Goal: Task Accomplishment & Management: Manage account settings

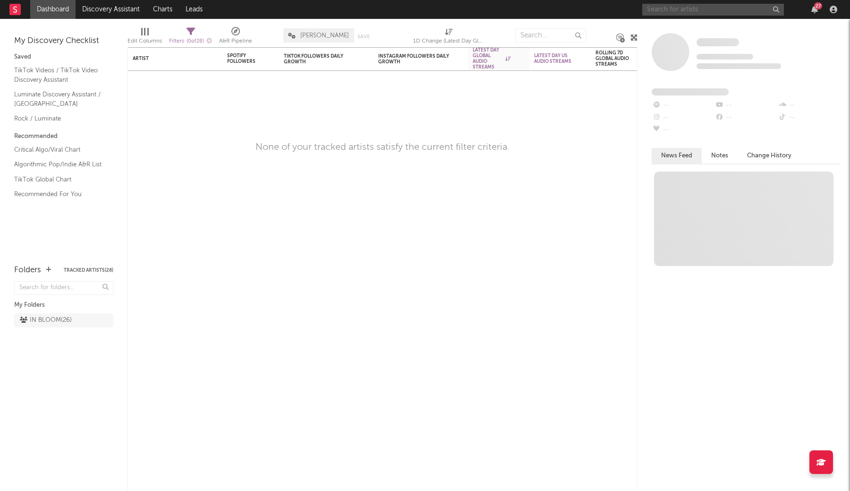
drag, startPoint x: 0, startPoint y: 0, endPoint x: 666, endPoint y: 11, distance: 666.4
click at [666, 11] on input "text" at bounding box center [713, 10] width 142 height 12
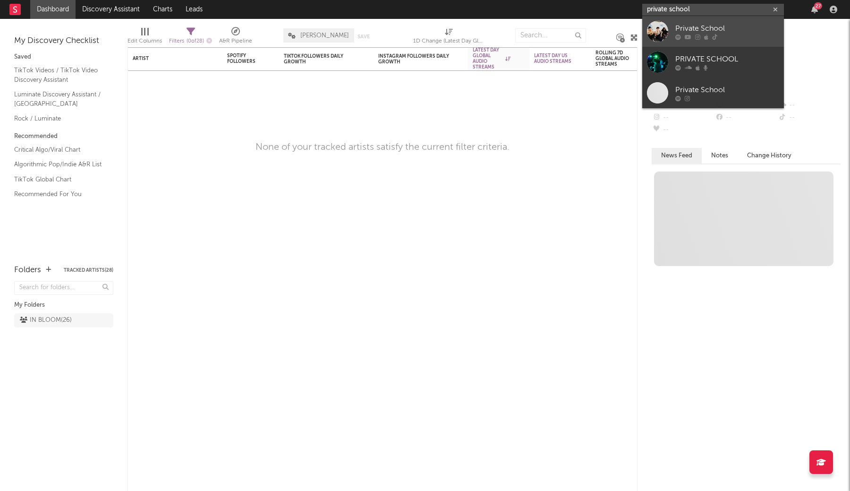
type input "private school"
click at [684, 29] on div "Private School" at bounding box center [727, 28] width 104 height 11
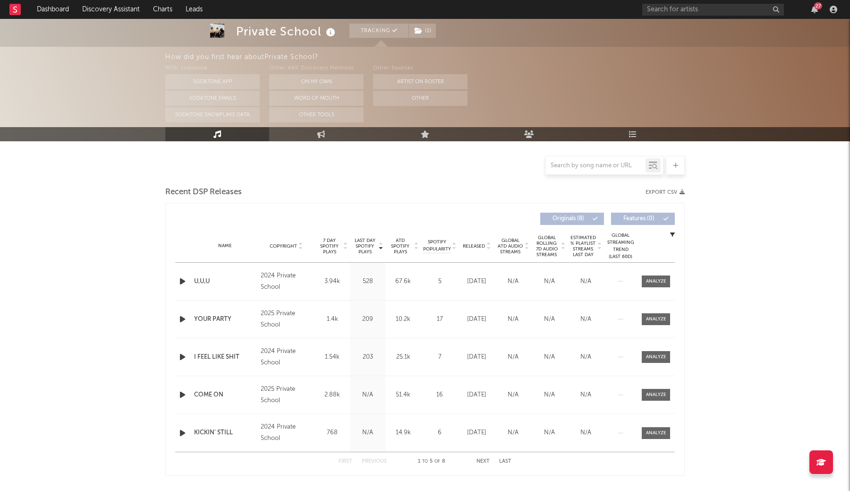
select select "1w"
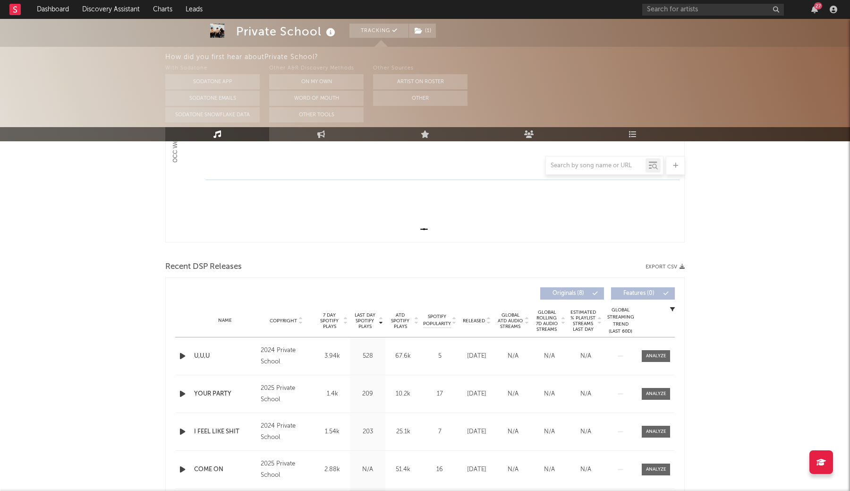
scroll to position [221, 0]
click at [593, 164] on input "text" at bounding box center [596, 166] width 100 height 8
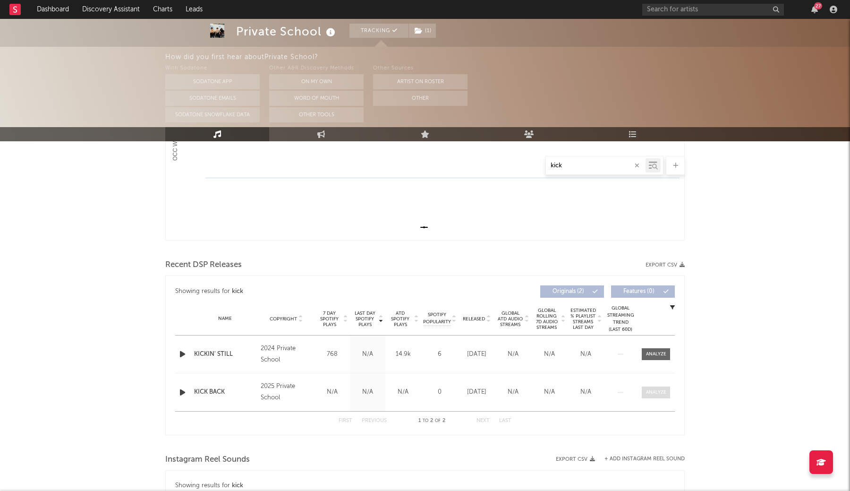
type input "kick"
click at [663, 395] on div at bounding box center [656, 392] width 20 height 7
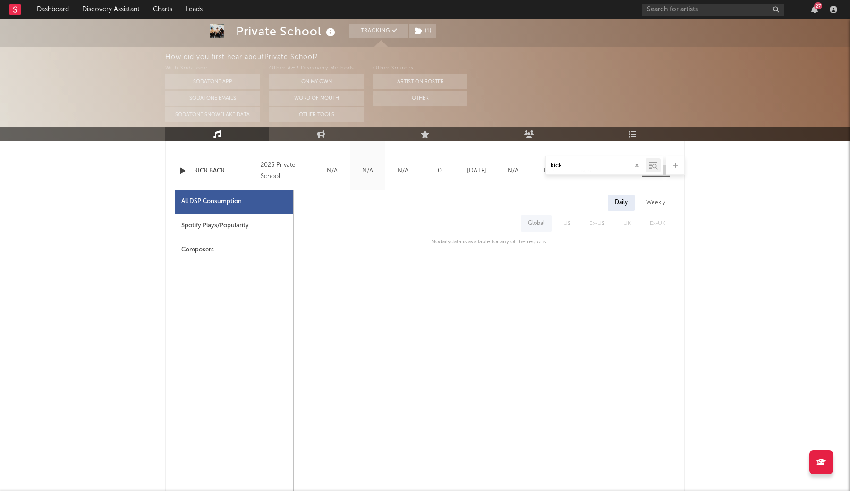
scroll to position [443, 0]
click at [555, 226] on span "US" at bounding box center [567, 222] width 26 height 16
click at [249, 229] on div "Spotify Plays/Popularity" at bounding box center [234, 225] width 118 height 24
select select "1w"
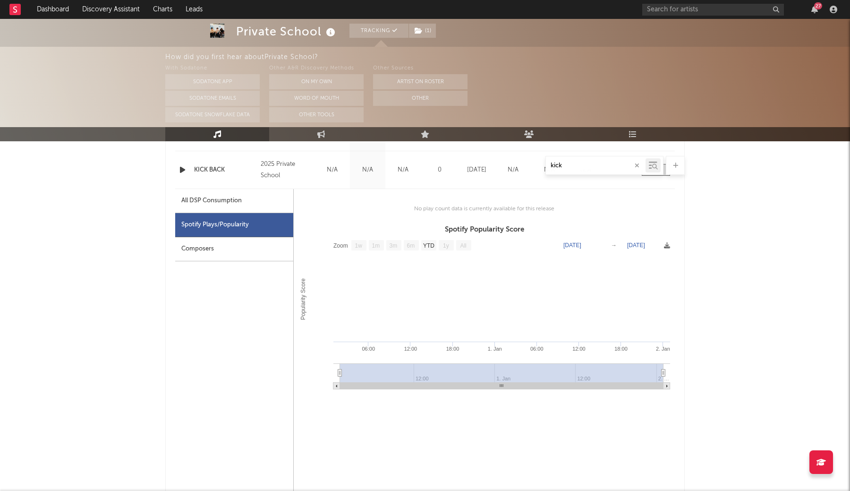
click at [235, 250] on div "Composers" at bounding box center [234, 249] width 118 height 24
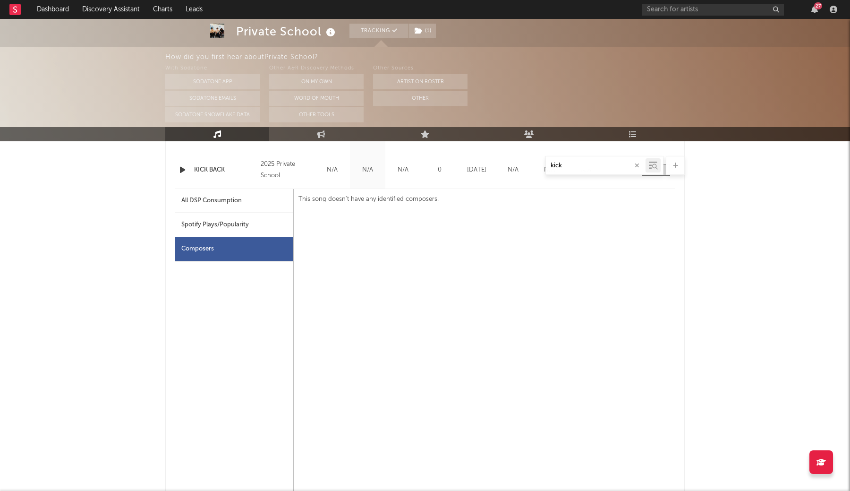
click at [251, 205] on div "All DSP Consumption" at bounding box center [234, 201] width 118 height 24
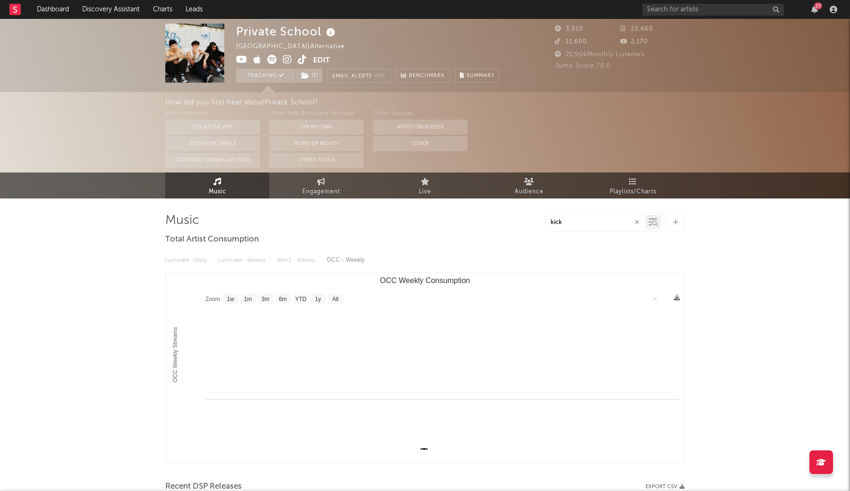
scroll to position [0, 0]
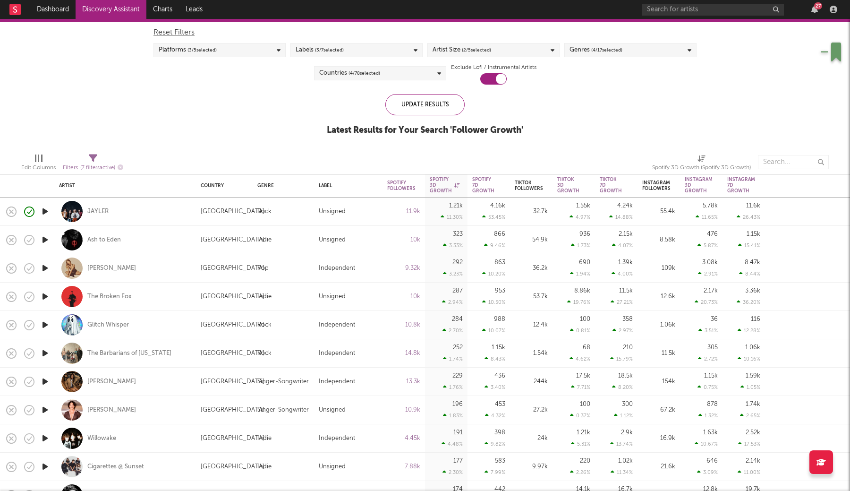
click at [501, 151] on div at bounding box center [520, 162] width 250 height 24
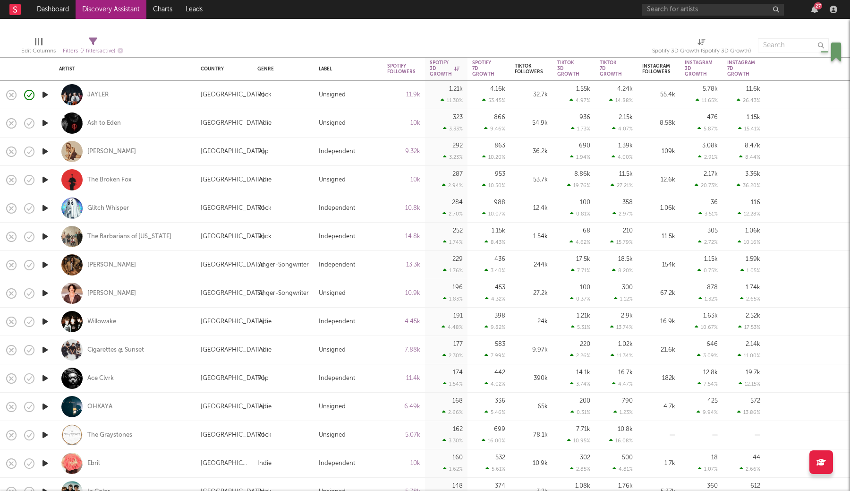
click at [47, 121] on icon "button" at bounding box center [45, 123] width 10 height 12
click at [44, 182] on icon "button" at bounding box center [45, 180] width 10 height 12
click at [155, 179] on div "The Broken Fox" at bounding box center [125, 180] width 132 height 28
select select "1w"
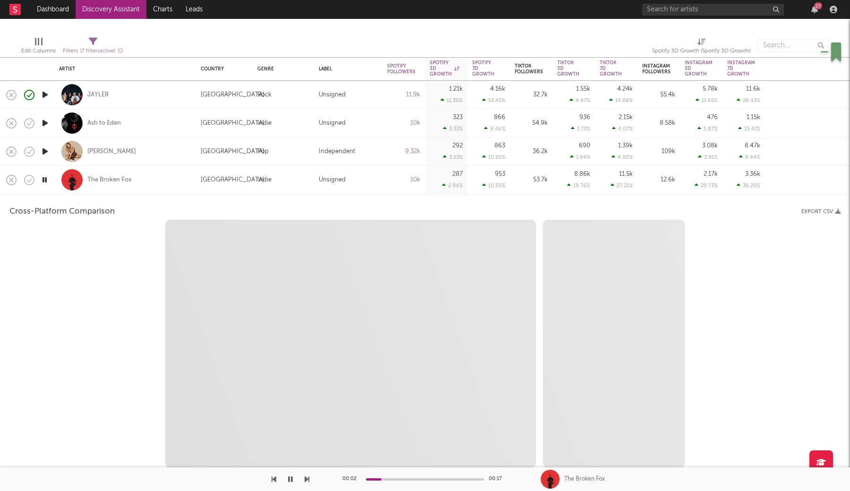
select select "1w"
click at [155, 179] on div "The Broken Fox" at bounding box center [125, 180] width 132 height 28
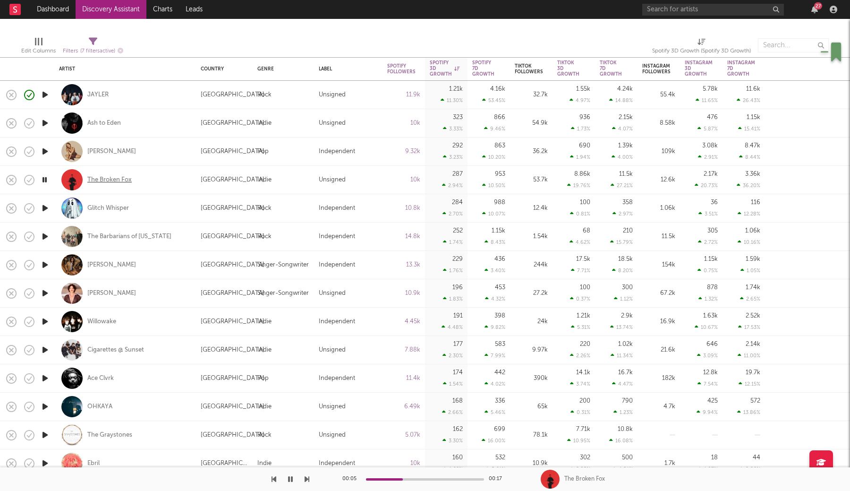
click at [118, 178] on div "The Broken Fox" at bounding box center [109, 180] width 44 height 8
click at [45, 210] on icon "button" at bounding box center [45, 208] width 10 height 12
click at [153, 204] on div "Glitch Whisper" at bounding box center [125, 208] width 132 height 28
select select "1w"
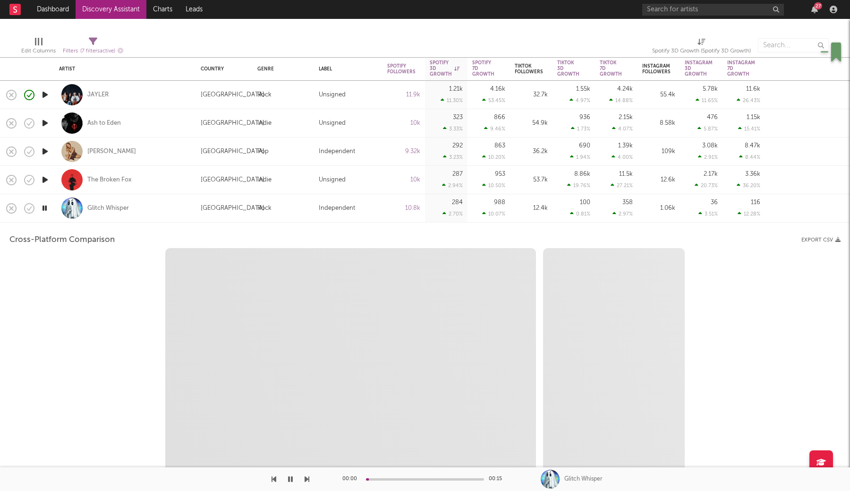
select select "6m"
click at [175, 201] on div "Glitch Whisper" at bounding box center [125, 208] width 132 height 28
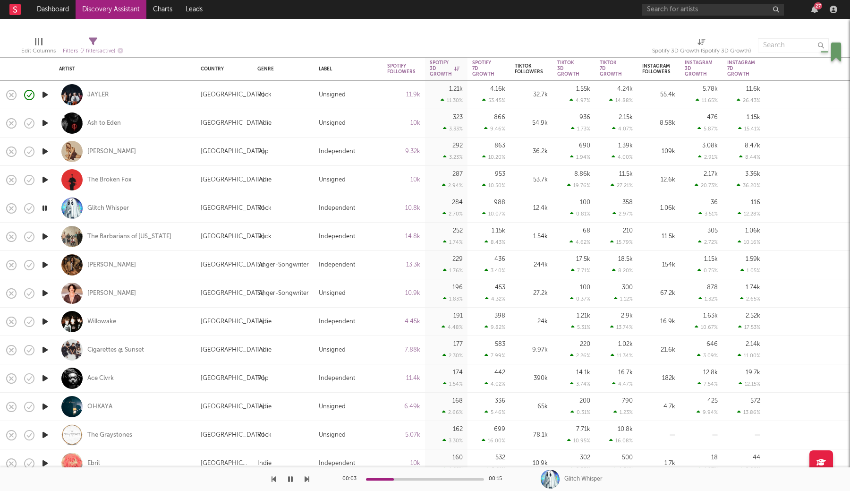
click at [45, 264] on icon "button" at bounding box center [45, 265] width 10 height 12
click at [45, 292] on icon "button" at bounding box center [45, 293] width 10 height 12
click at [166, 294] on div "Benjamin Hightower" at bounding box center [125, 293] width 132 height 28
select select "1w"
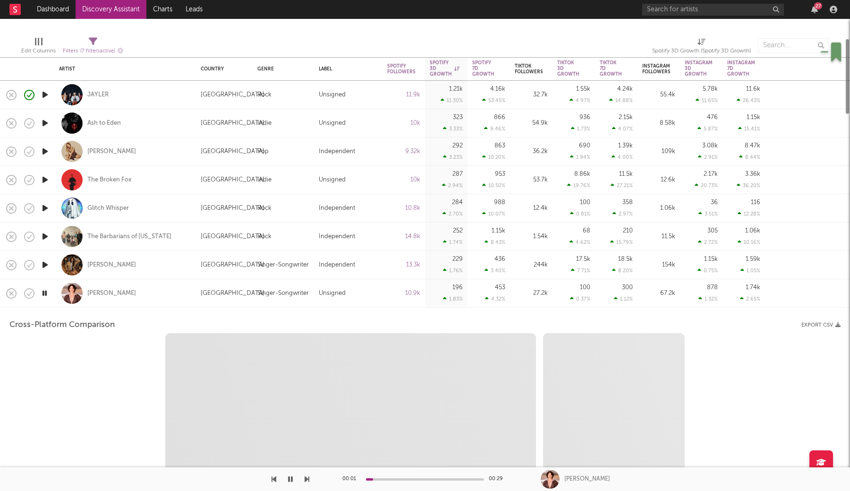
select select "1w"
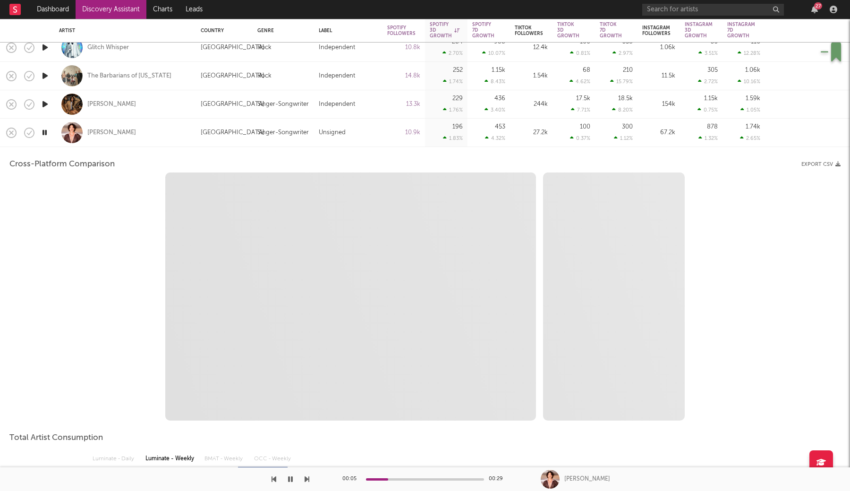
select select "1m"
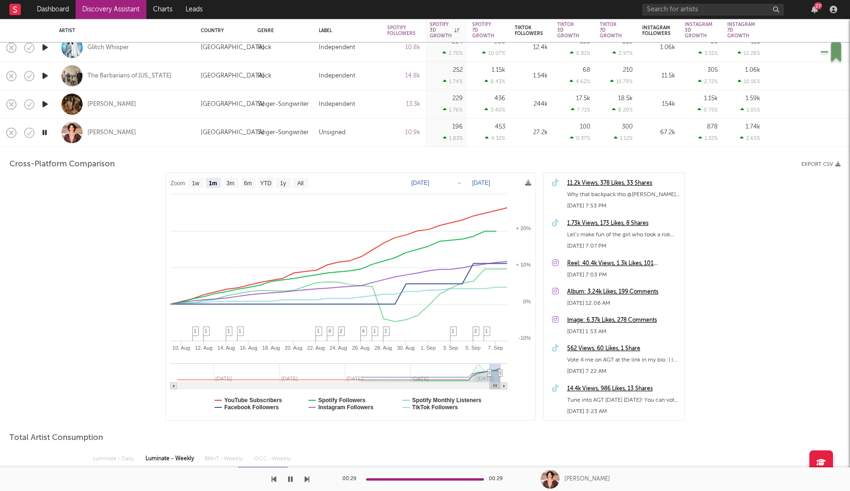
click at [181, 132] on div "Benjamin Hightower" at bounding box center [125, 133] width 132 height 28
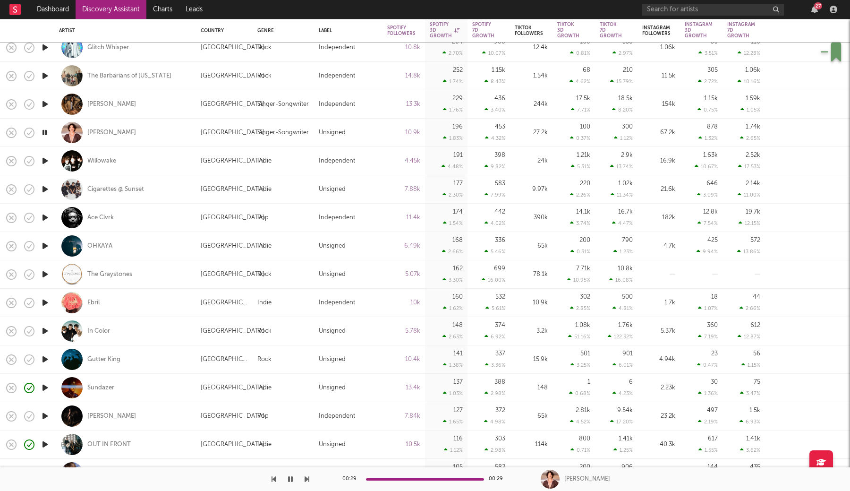
click at [49, 161] on icon "button" at bounding box center [45, 161] width 10 height 12
click at [94, 157] on div "Willowake" at bounding box center [101, 161] width 29 height 8
click at [46, 190] on icon "button" at bounding box center [45, 189] width 10 height 12
click at [204, 190] on div "[GEOGRAPHIC_DATA]" at bounding box center [233, 189] width 64 height 11
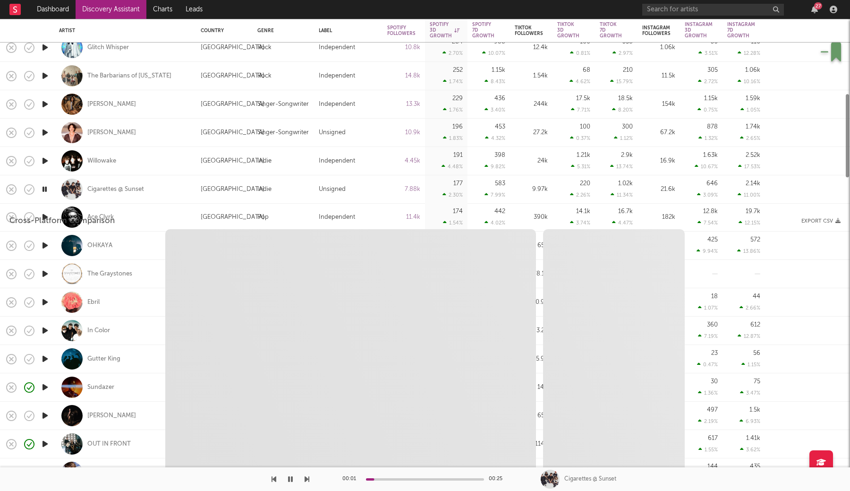
select select "1w"
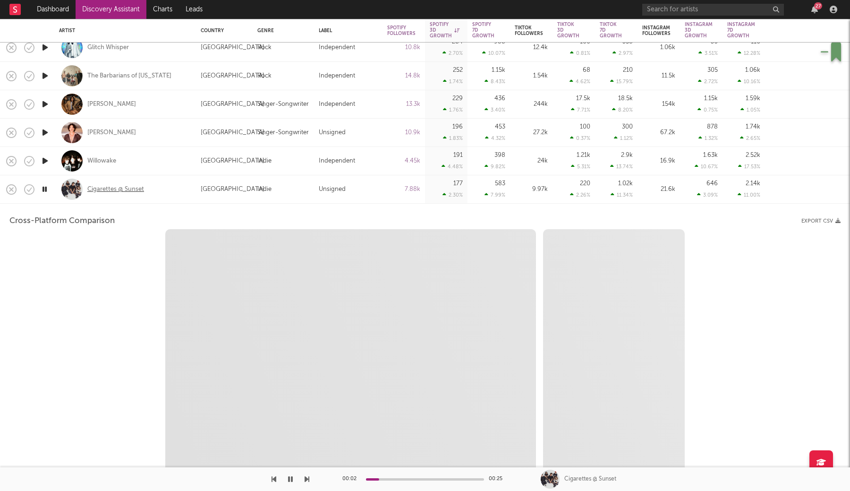
select select "1w"
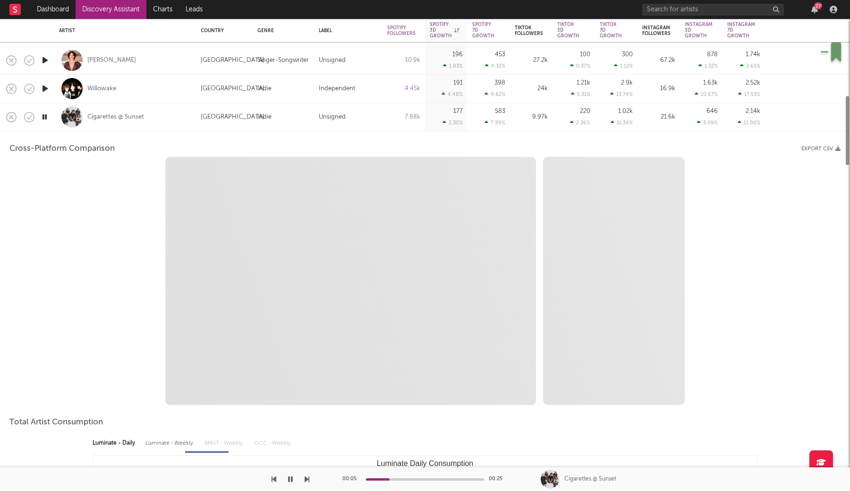
select select "1m"
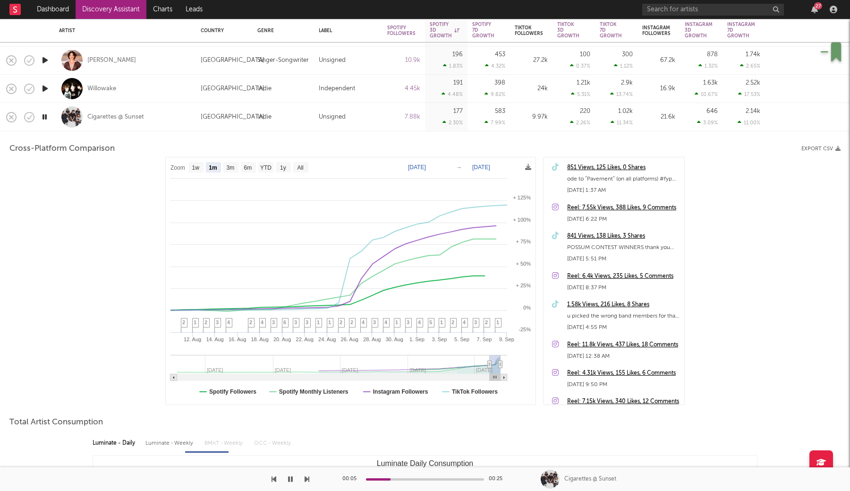
click at [183, 123] on div "Cigarettes @ Sunset" at bounding box center [125, 117] width 132 height 28
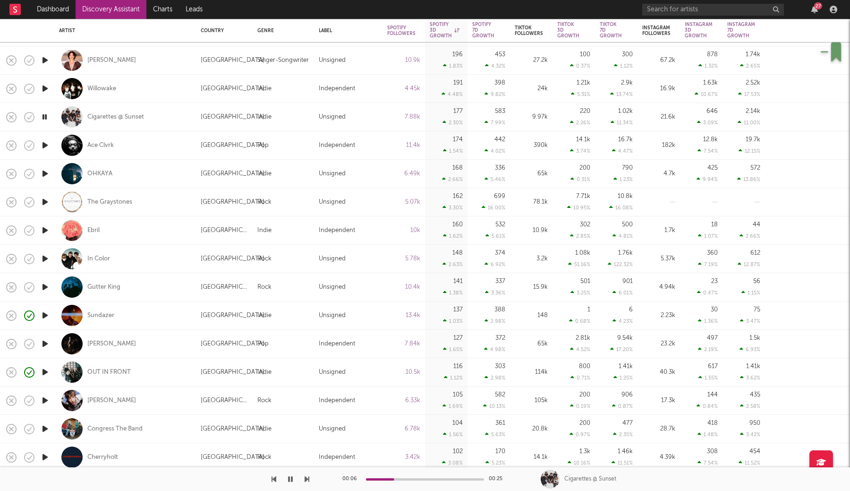
click at [183, 123] on div "Cigarettes @ Sunset" at bounding box center [125, 117] width 132 height 28
select select "1m"
select select "1w"
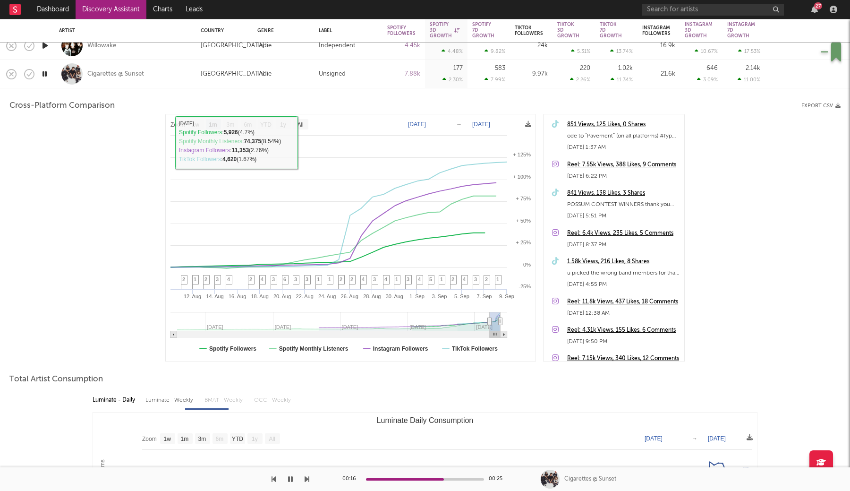
click at [169, 75] on div "Cigarettes @ Sunset" at bounding box center [125, 74] width 132 height 28
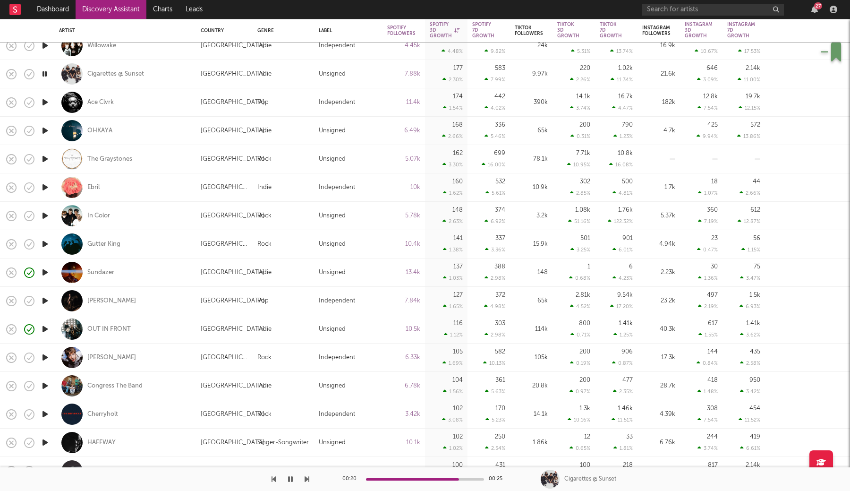
click at [42, 131] on icon "button" at bounding box center [45, 131] width 10 height 12
click at [187, 127] on div "OHKAYA" at bounding box center [125, 131] width 132 height 28
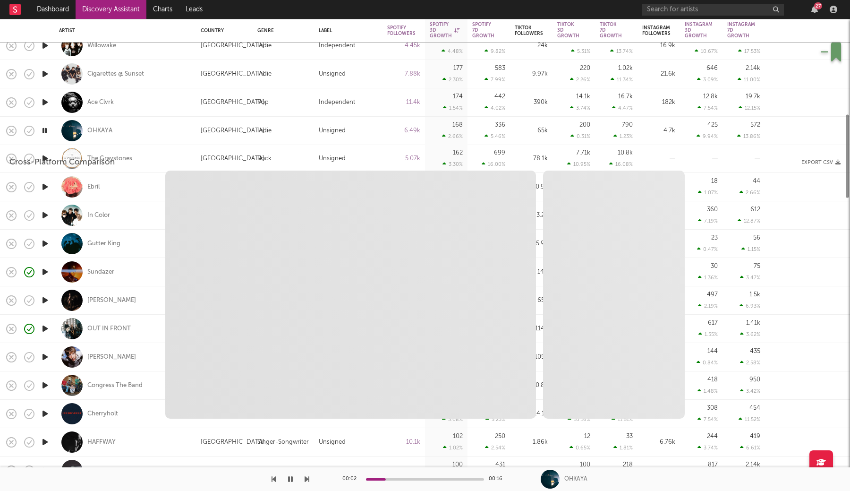
select select "1w"
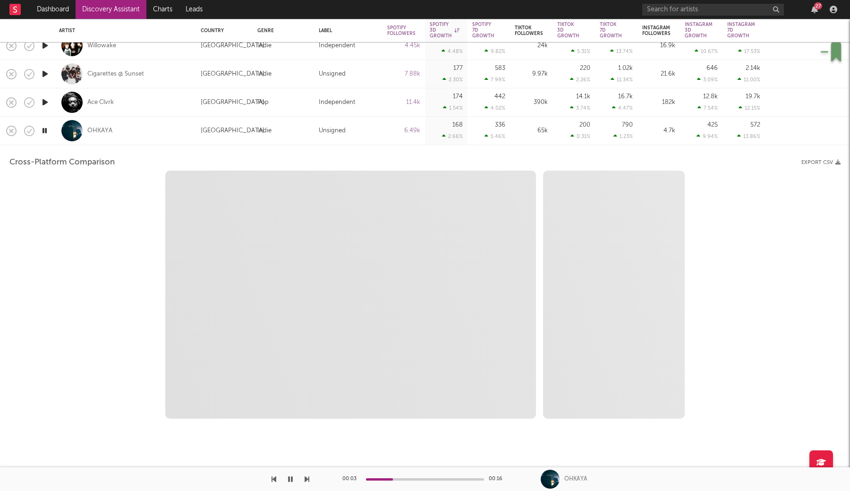
select select "6m"
select select "1m"
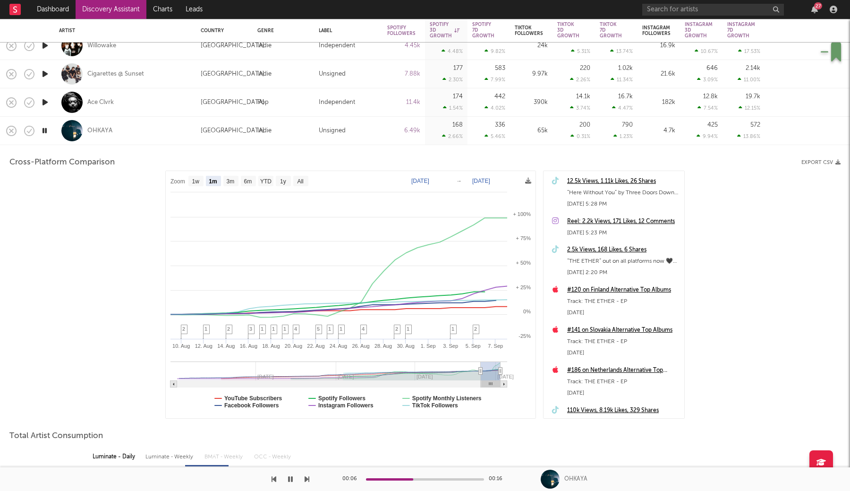
click at [187, 127] on div "OHKAYA" at bounding box center [125, 131] width 132 height 28
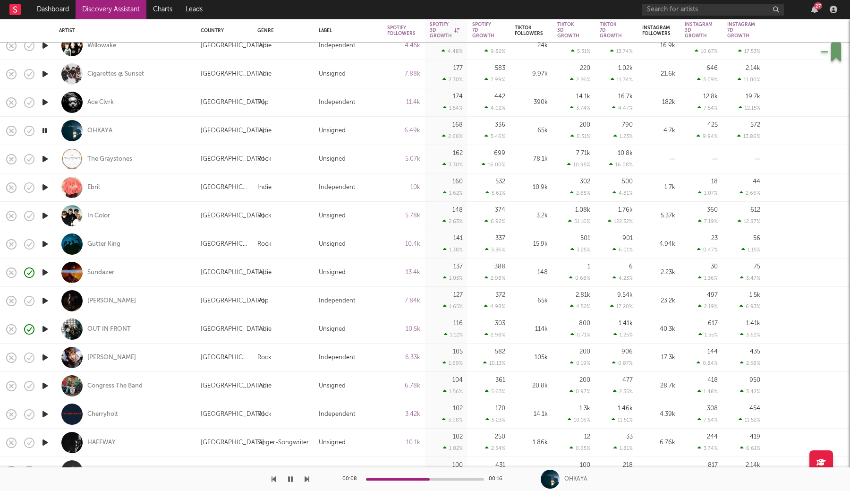
click at [104, 127] on div "OHKAYA" at bounding box center [99, 131] width 25 height 8
click at [45, 184] on icon "button" at bounding box center [45, 187] width 10 height 12
click at [42, 157] on icon "button" at bounding box center [45, 159] width 10 height 12
click at [159, 166] on div "The Graystones" at bounding box center [125, 159] width 132 height 28
select select "1w"
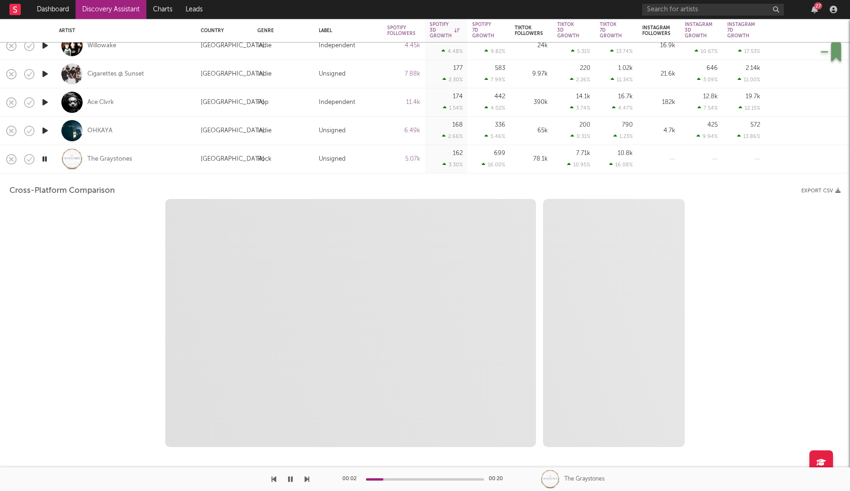
select select "1w"
select select "1m"
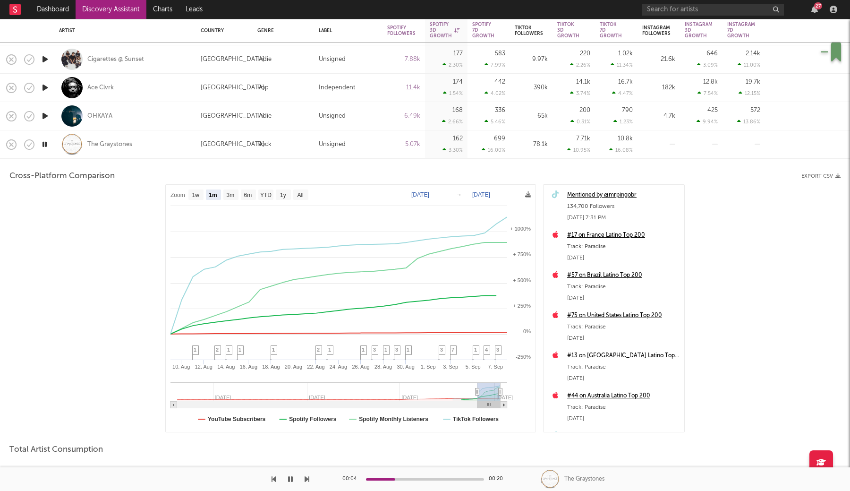
click at [162, 144] on div "The Graystones" at bounding box center [125, 144] width 132 height 28
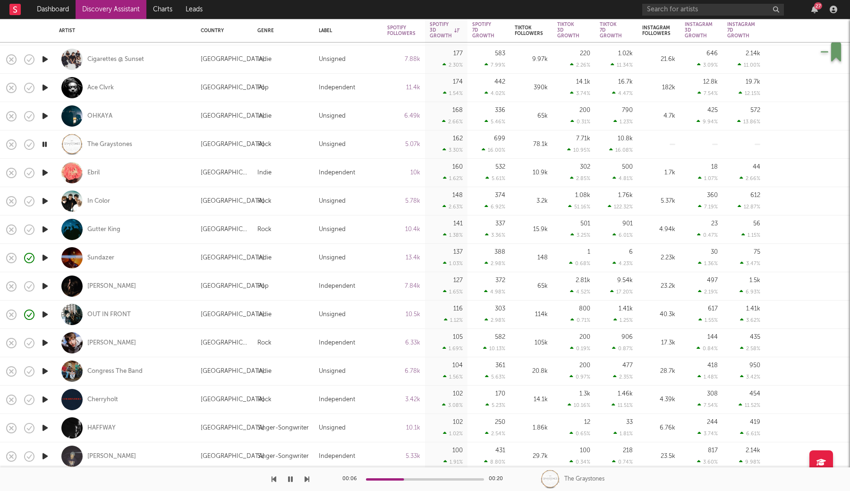
click at [42, 171] on icon "button" at bounding box center [45, 173] width 10 height 12
click at [44, 203] on icon "button" at bounding box center [45, 201] width 10 height 12
click at [170, 197] on div "In Color" at bounding box center [125, 201] width 132 height 28
select select "1w"
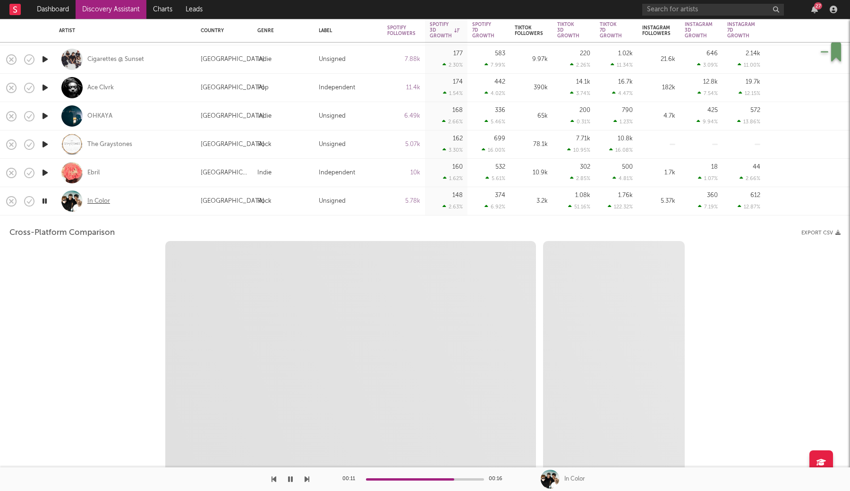
select select "6m"
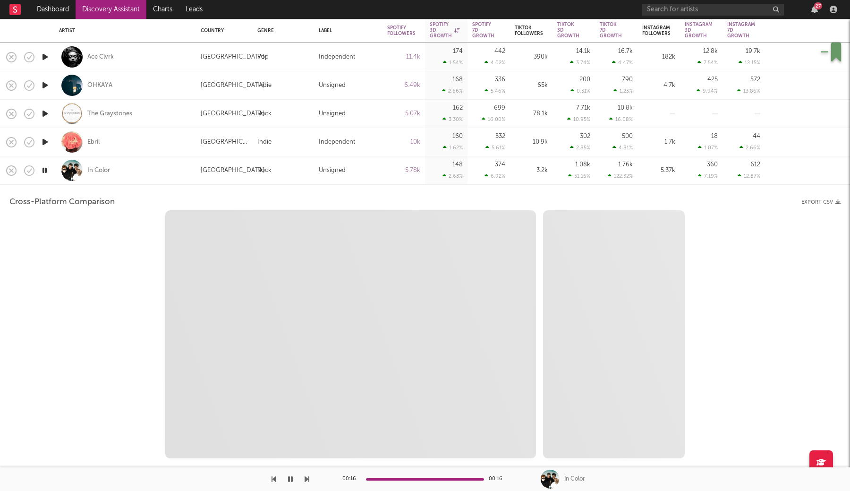
click at [163, 165] on div "In Color" at bounding box center [125, 170] width 132 height 28
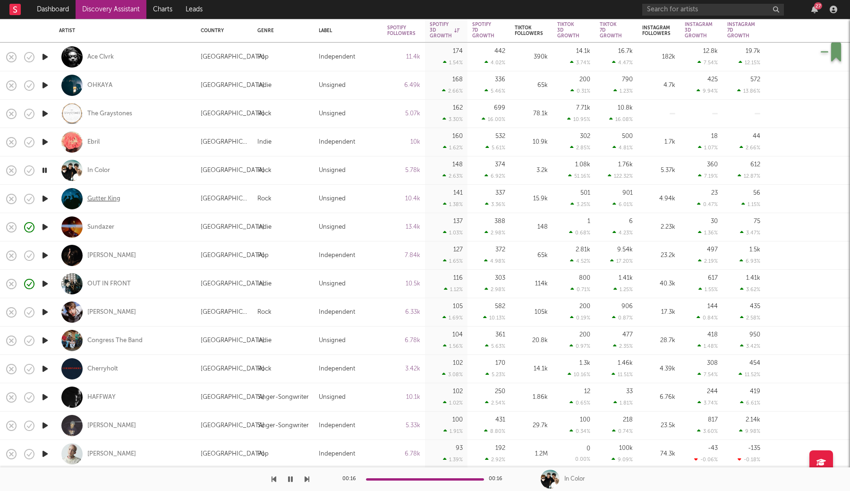
click at [108, 201] on div "Gutter King" at bounding box center [103, 199] width 33 height 8
click at [42, 256] on icon "button" at bounding box center [45, 255] width 10 height 12
click at [45, 312] on icon "button" at bounding box center [45, 312] width 10 height 12
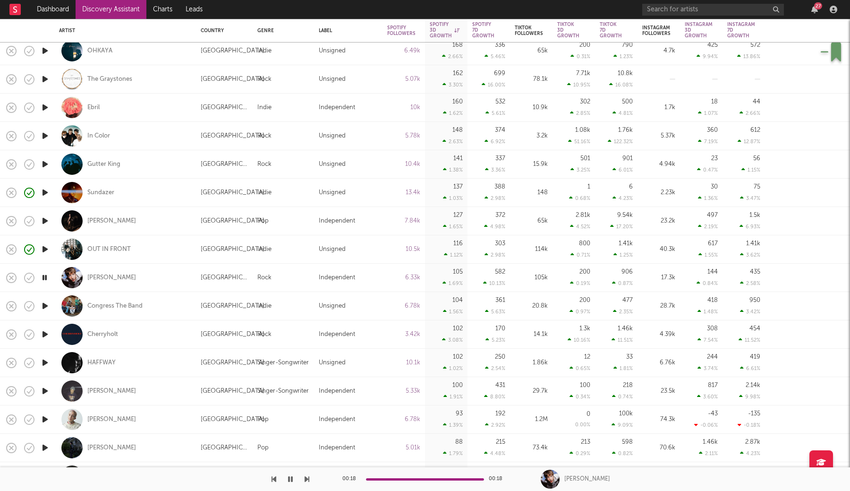
click at [46, 336] on icon "button" at bounding box center [45, 334] width 10 height 12
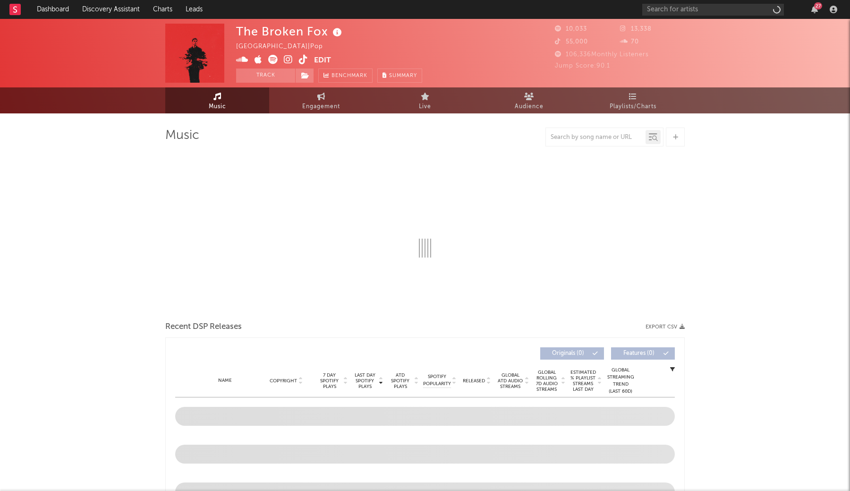
select select "1w"
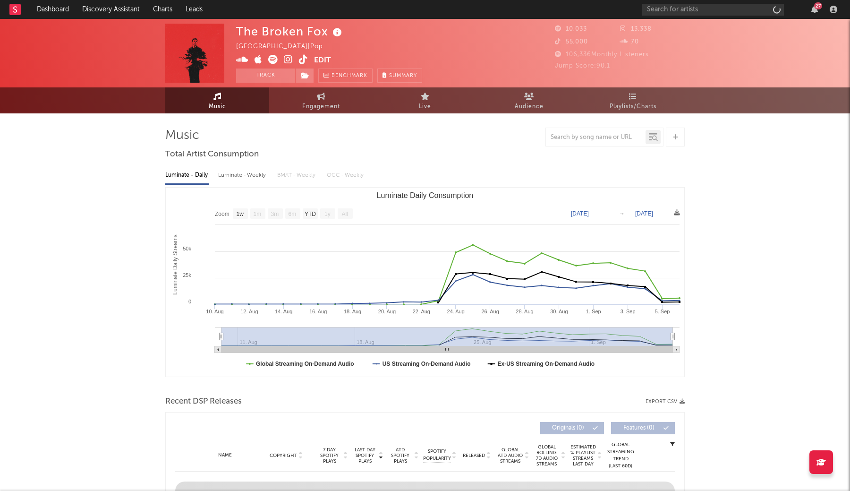
click at [301, 62] on icon at bounding box center [303, 59] width 9 height 9
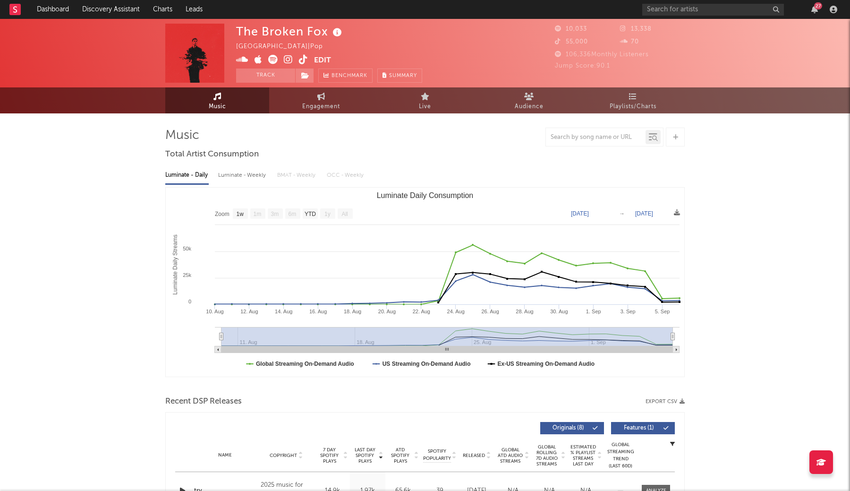
click at [286, 60] on icon at bounding box center [288, 59] width 9 height 9
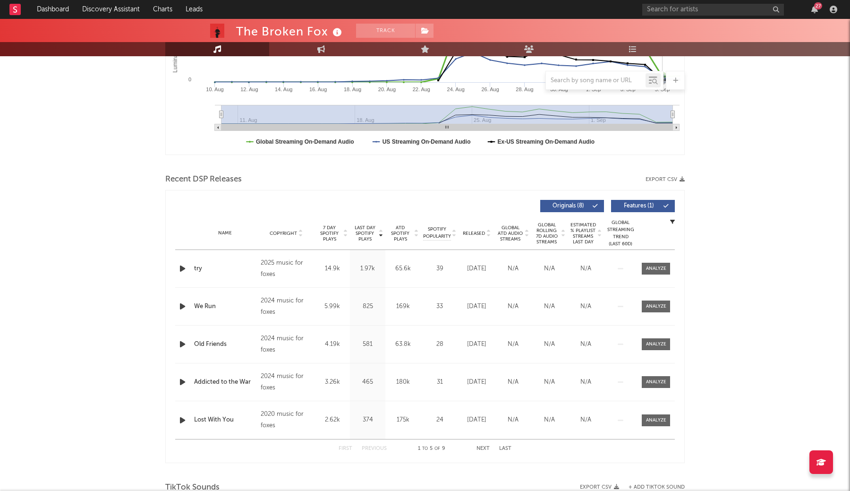
scroll to position [234, 0]
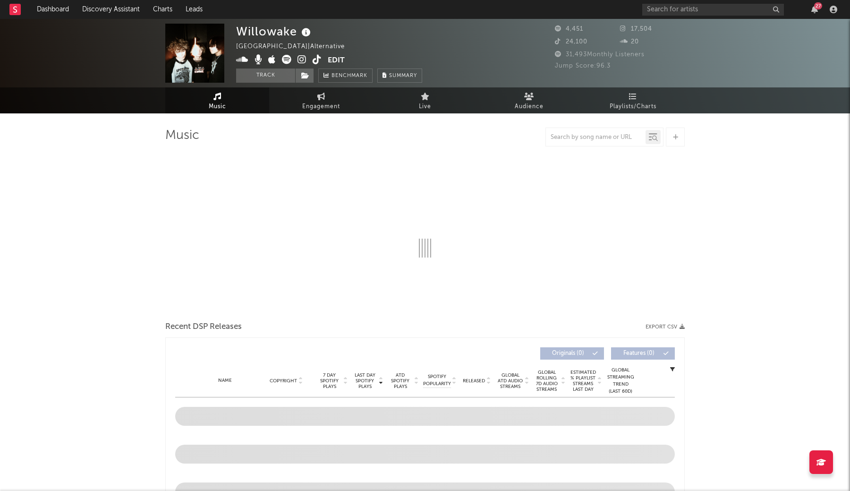
select select "1w"
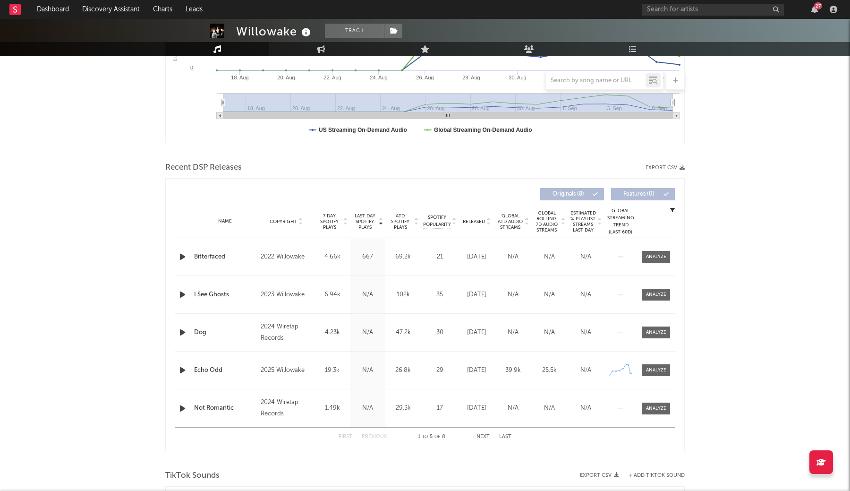
scroll to position [269, 0]
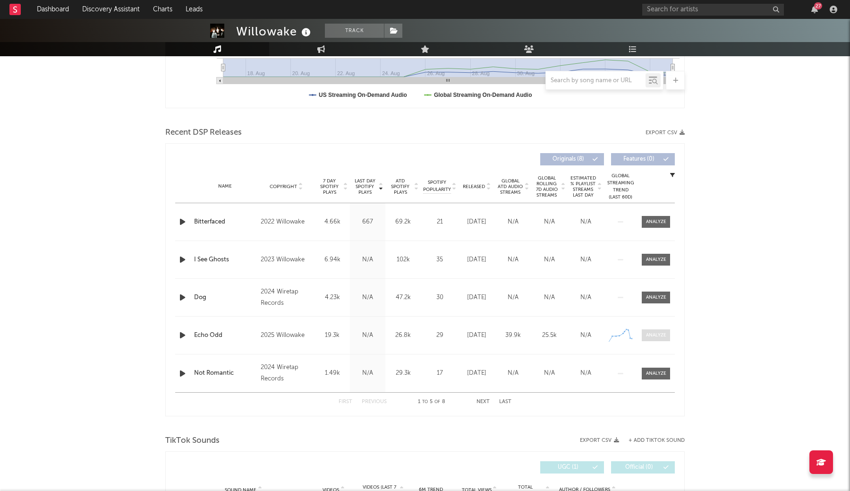
click at [653, 331] on span at bounding box center [656, 335] width 28 height 12
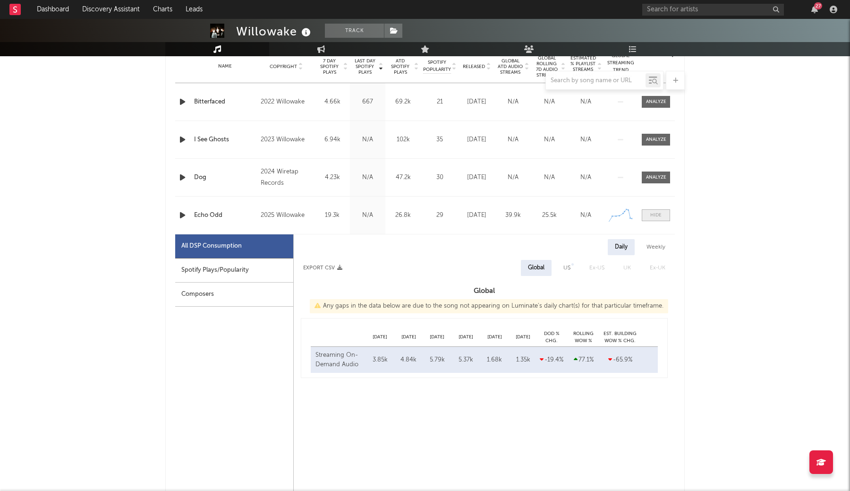
scroll to position [438, 0]
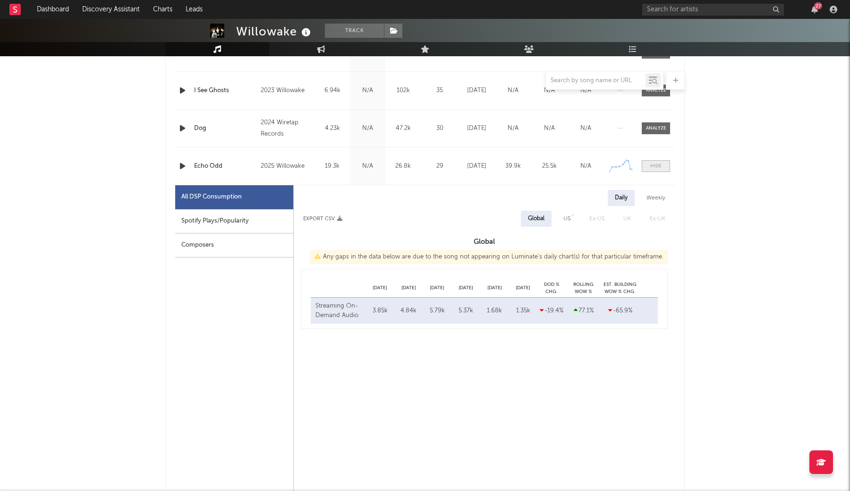
select select "1w"
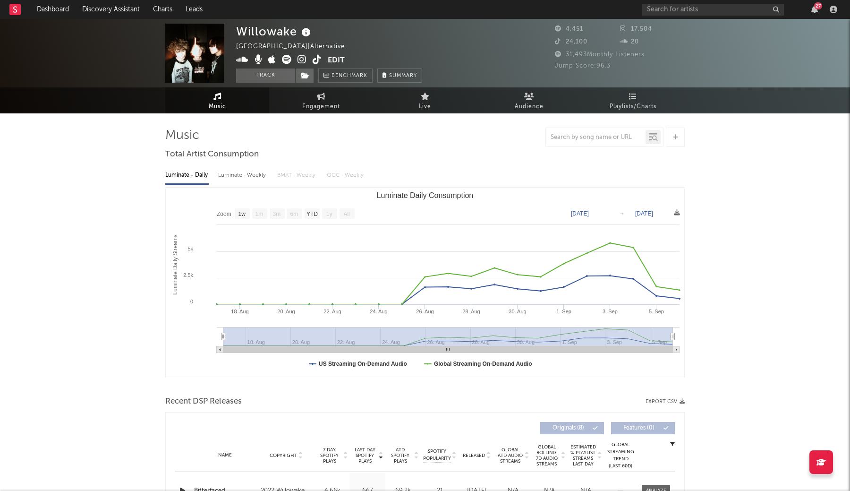
scroll to position [0, 0]
click at [317, 60] on icon at bounding box center [317, 59] width 9 height 9
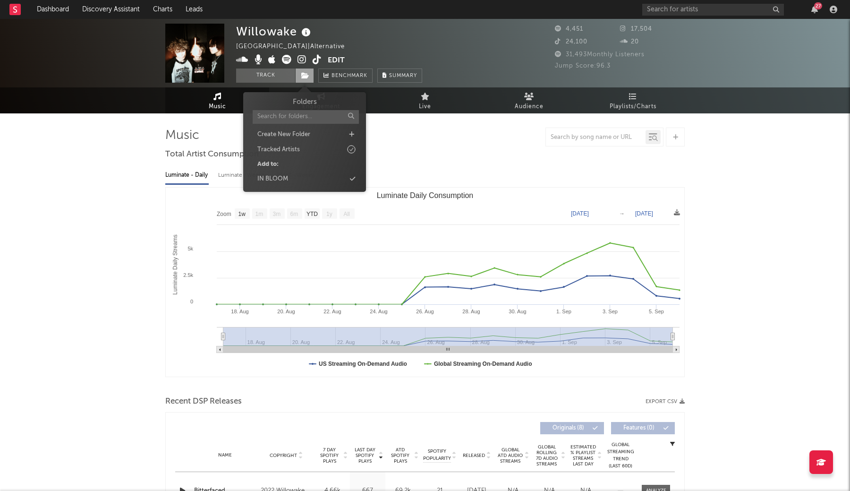
click at [307, 70] on span at bounding box center [304, 75] width 19 height 14
click at [298, 177] on div "IN BLOOM" at bounding box center [304, 179] width 109 height 12
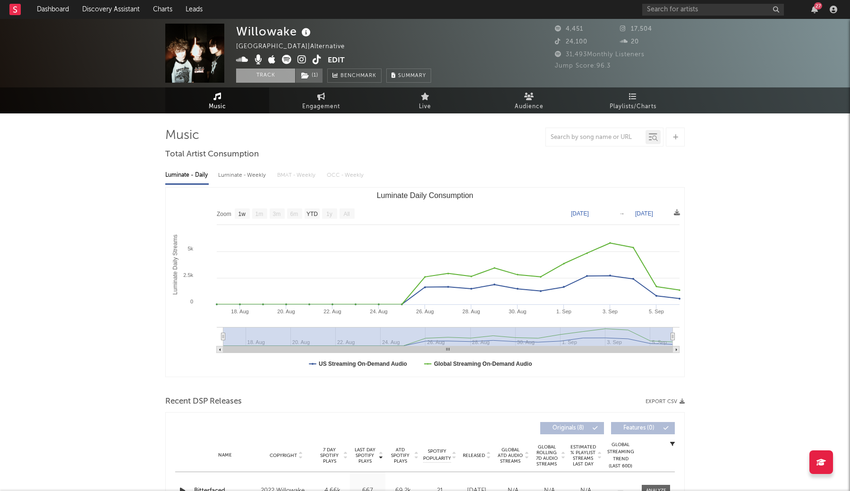
click at [279, 77] on button "Track" at bounding box center [265, 75] width 59 height 14
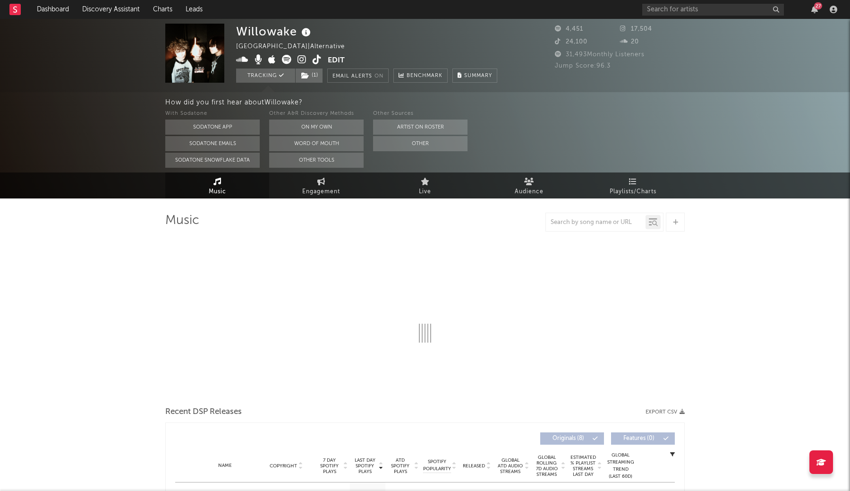
select select "1w"
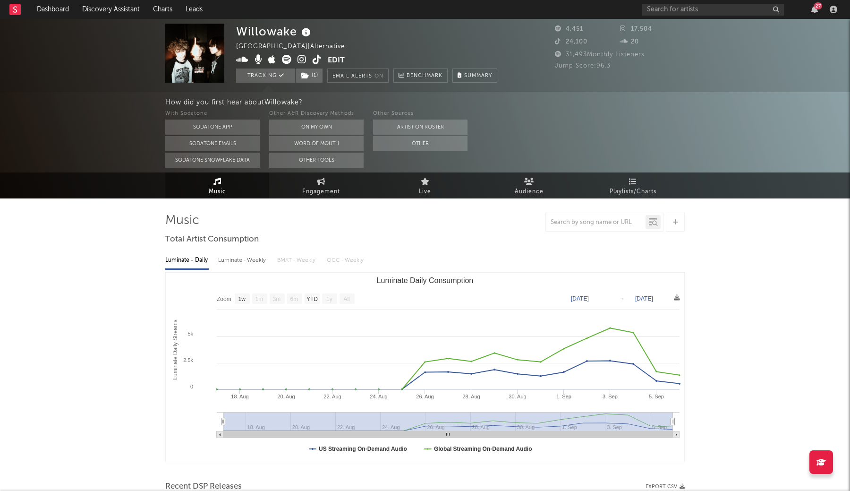
click at [300, 61] on icon at bounding box center [301, 59] width 9 height 9
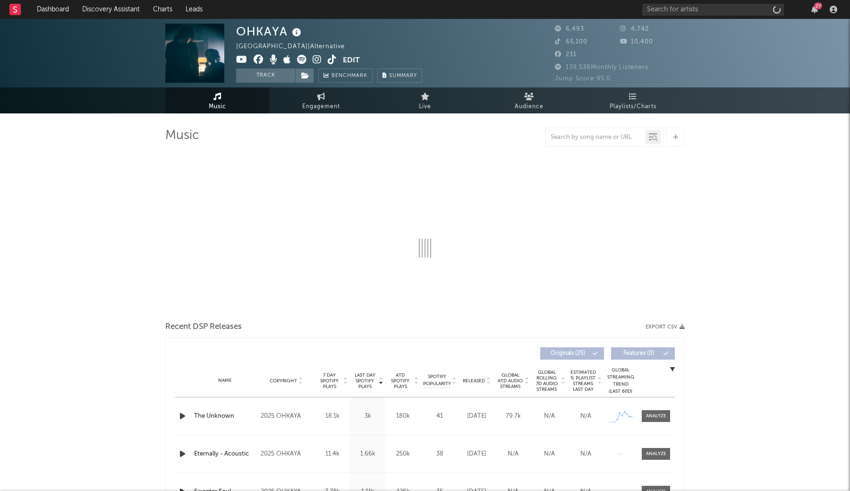
select select "6m"
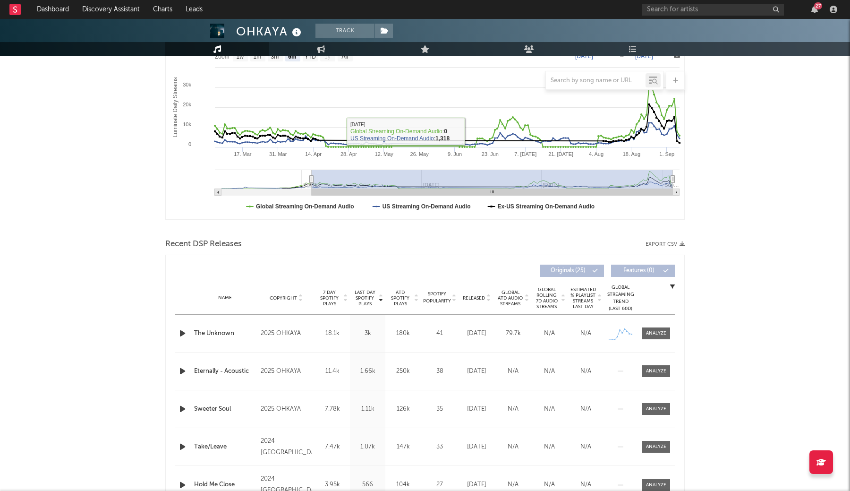
scroll to position [190, 0]
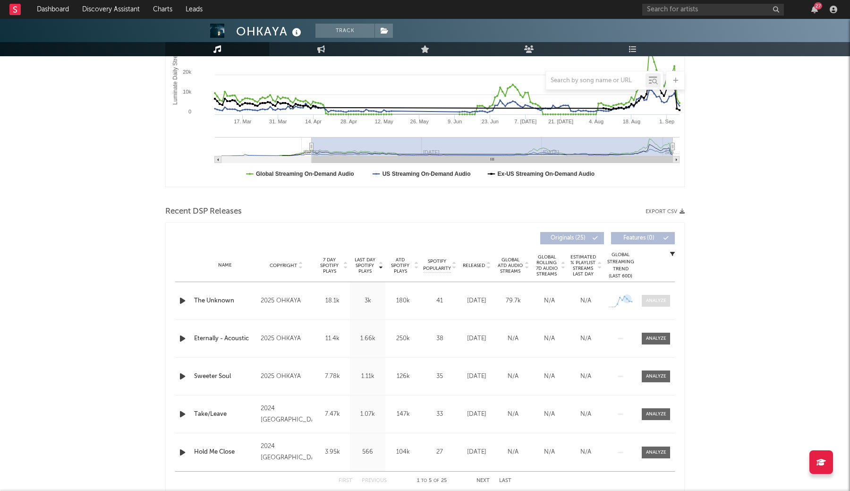
click at [659, 300] on div at bounding box center [656, 300] width 20 height 7
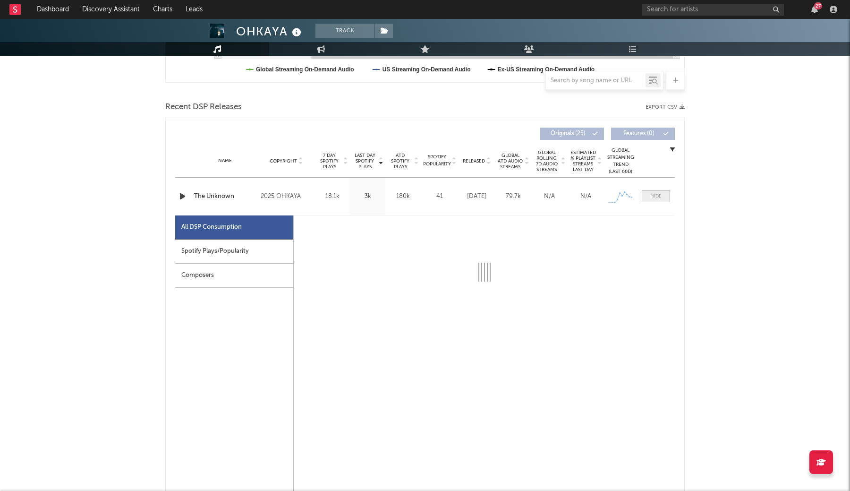
scroll to position [297, 0]
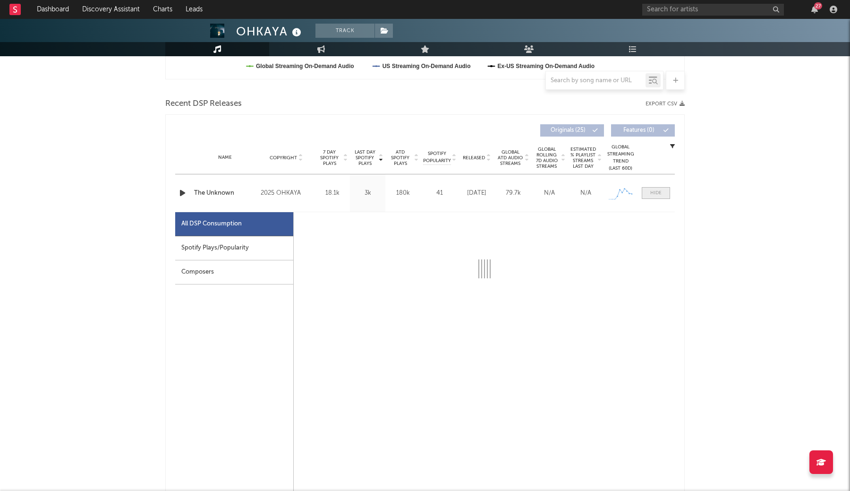
select select "1w"
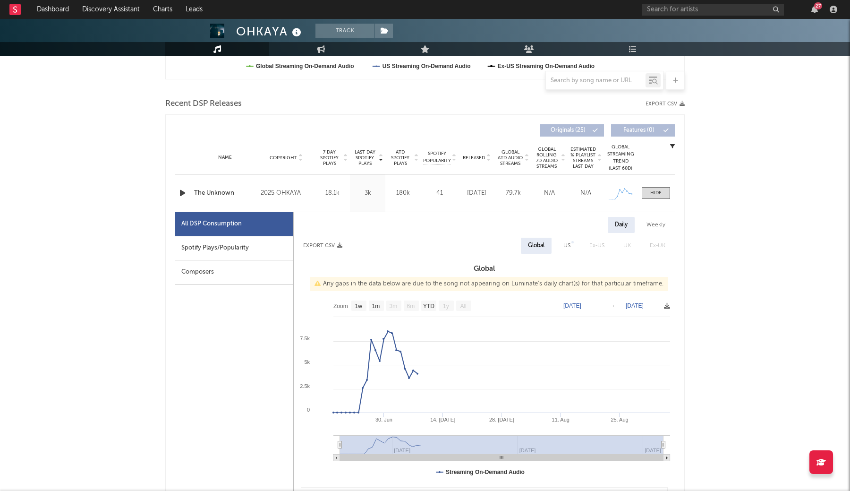
click at [577, 241] on div "US" at bounding box center [566, 246] width 21 height 16
select select "1w"
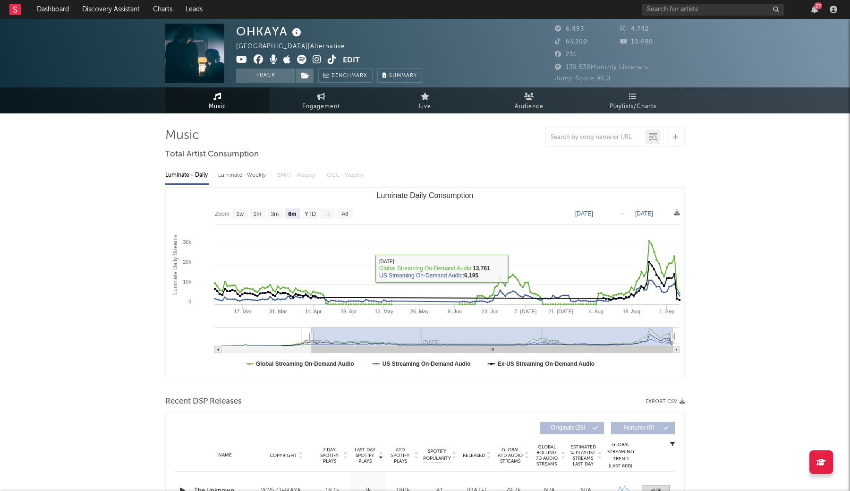
scroll to position [0, 0]
click at [314, 56] on icon at bounding box center [317, 59] width 9 height 9
click at [333, 59] on icon at bounding box center [332, 59] width 9 height 9
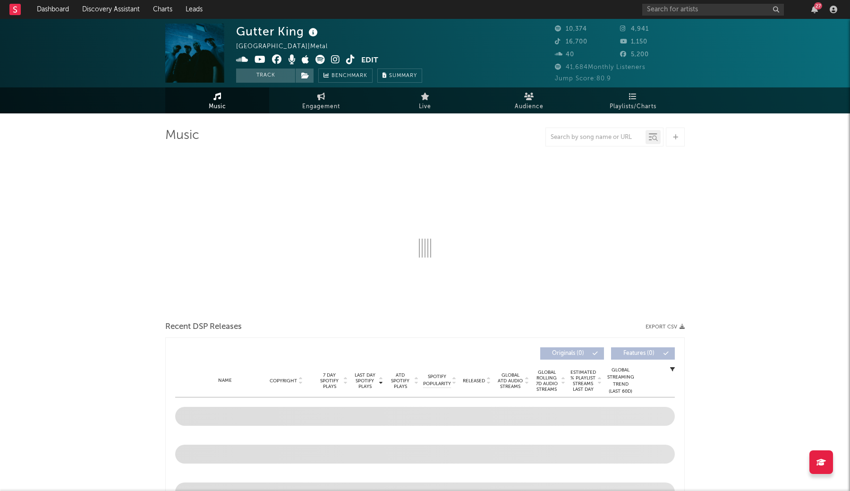
select select "6m"
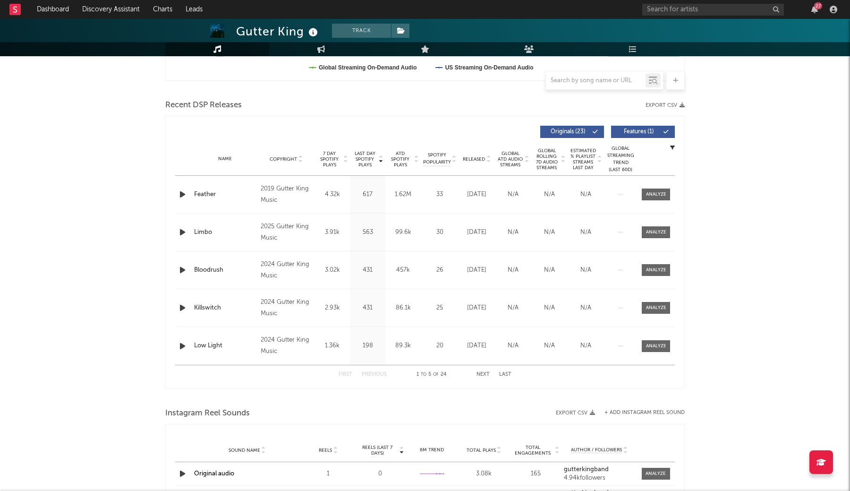
scroll to position [306, 0]
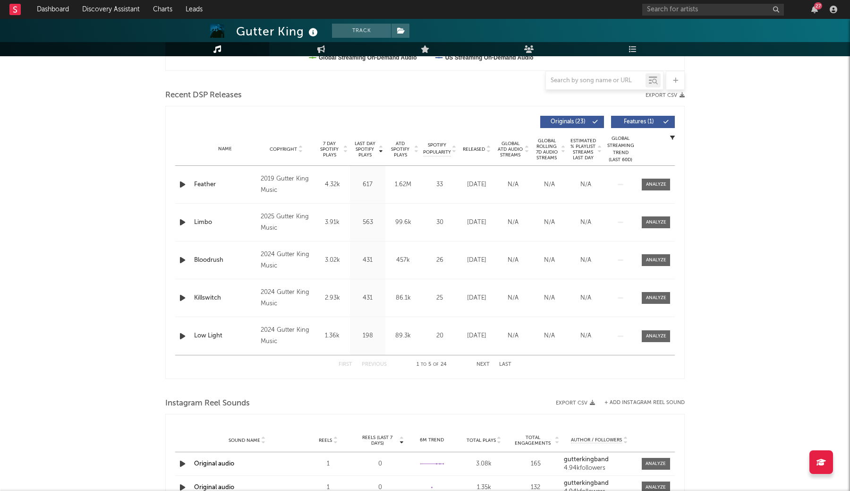
click at [584, 157] on span "Estimated % Playlist Streams Last Day" at bounding box center [583, 149] width 26 height 23
click at [554, 153] on span "Global Rolling 7D Audio Streams" at bounding box center [547, 149] width 26 height 23
click at [655, 181] on div at bounding box center [656, 184] width 20 height 7
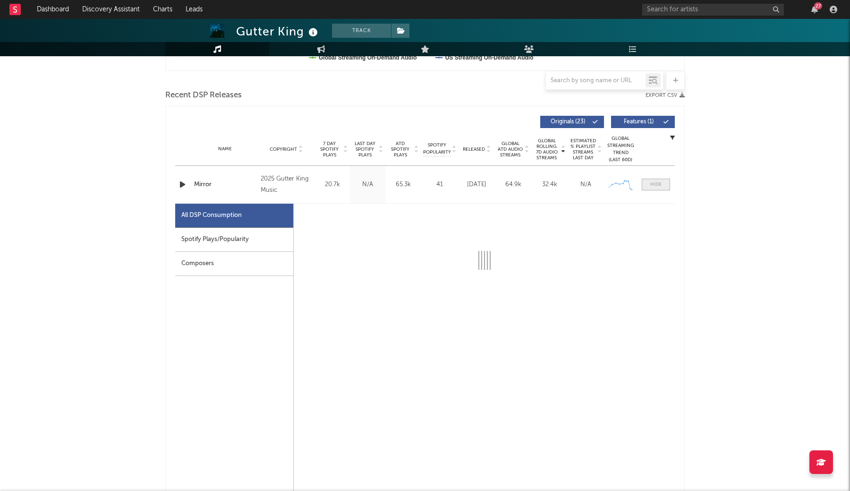
select select "1w"
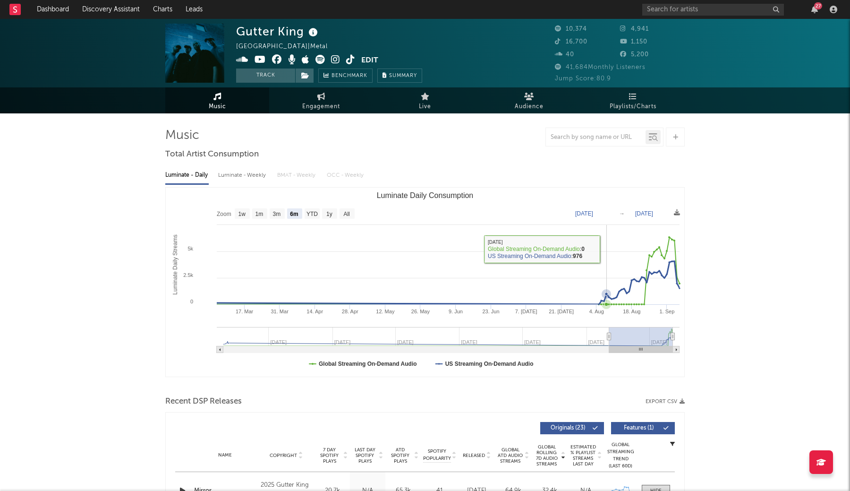
scroll to position [0, 0]
click at [349, 59] on icon at bounding box center [350, 59] width 9 height 9
click at [308, 76] on icon at bounding box center [305, 75] width 8 height 7
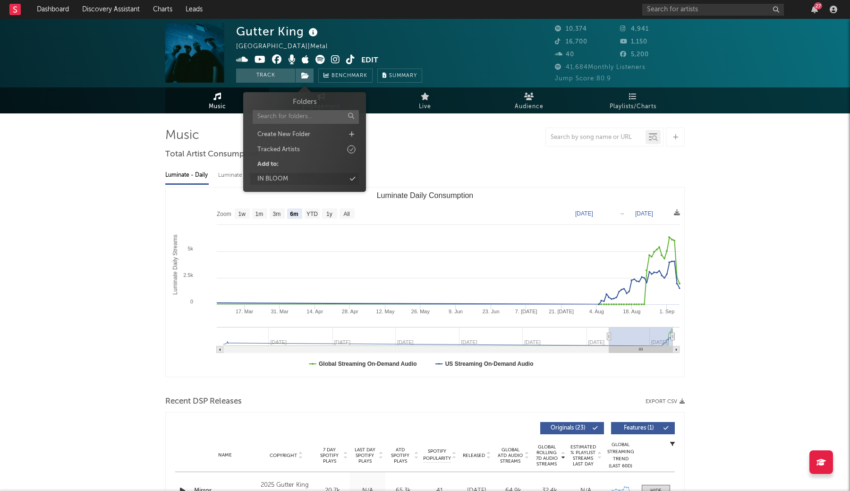
click at [289, 177] on div "IN BLOOM" at bounding box center [304, 179] width 109 height 12
click at [277, 74] on button "Track" at bounding box center [265, 75] width 59 height 14
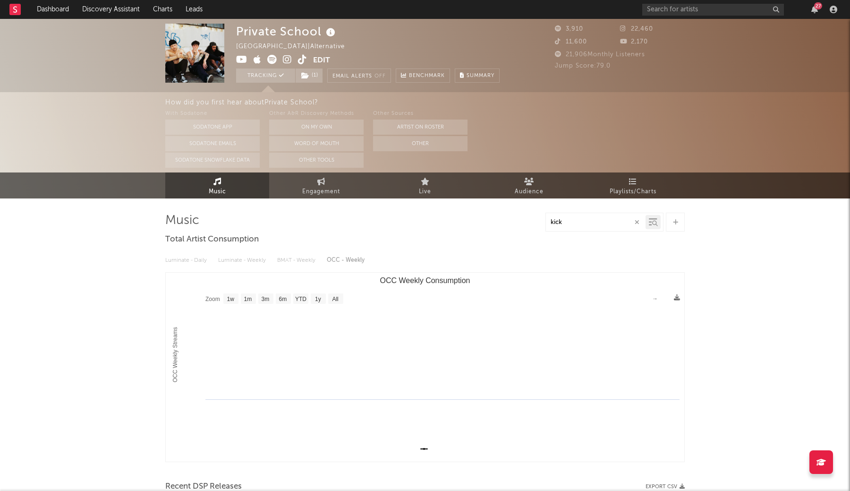
select select "1w"
click at [678, 7] on input "text" at bounding box center [713, 10] width 142 height 12
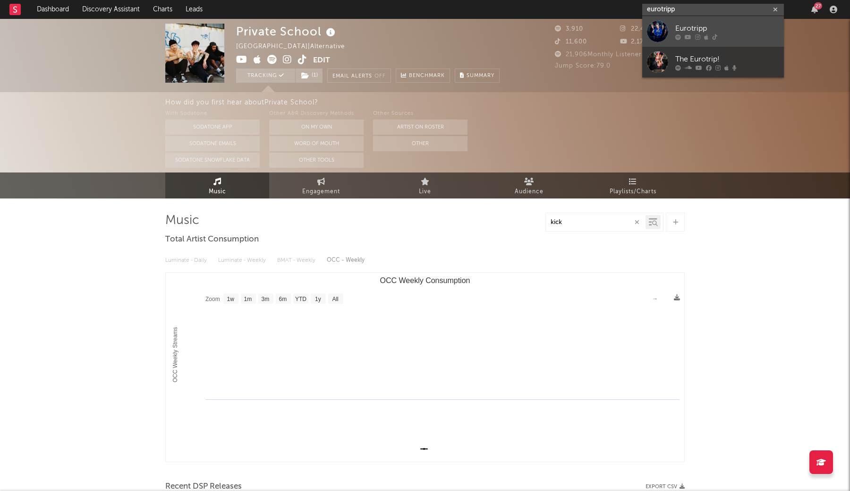
type input "eurotripp"
click at [686, 32] on div "Eurotripp" at bounding box center [727, 28] width 104 height 11
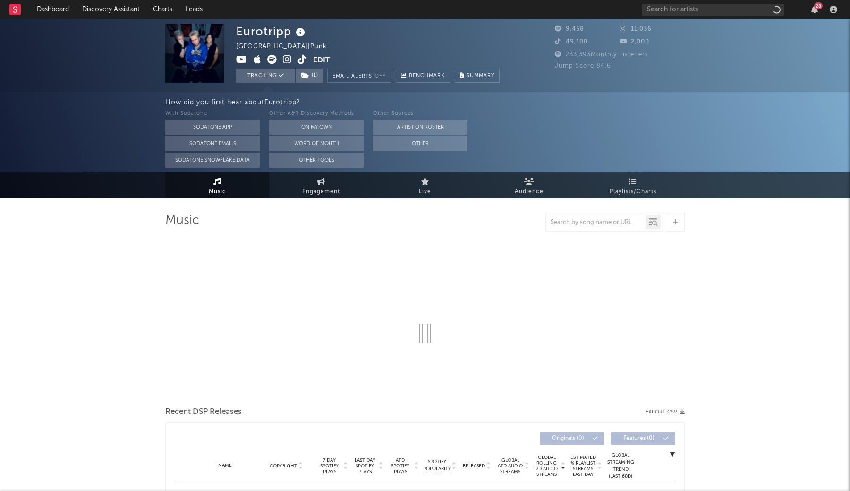
select select "1w"
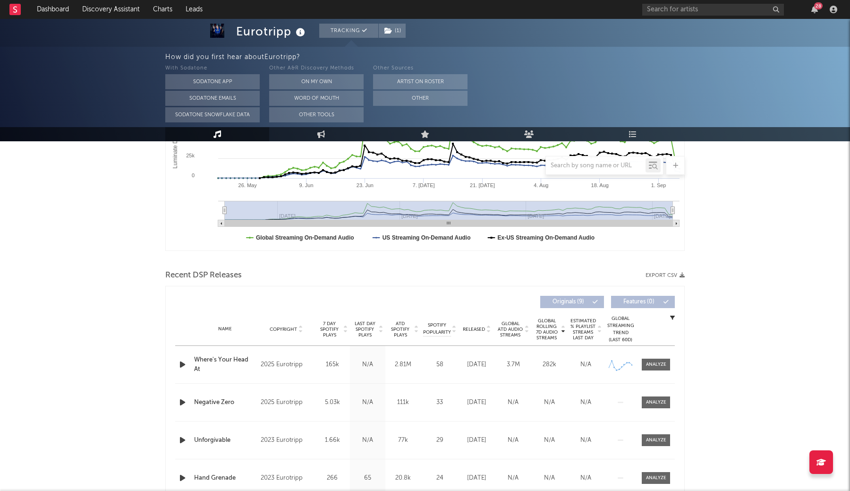
scroll to position [214, 0]
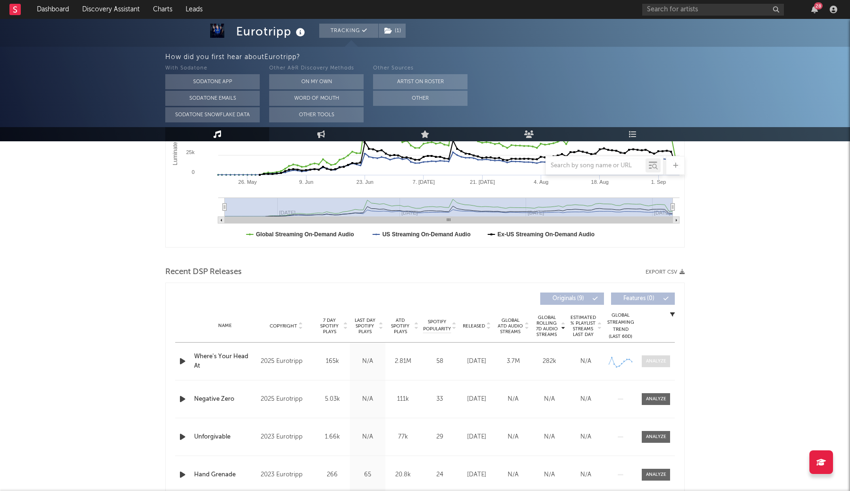
click at [654, 357] on span at bounding box center [656, 361] width 28 height 12
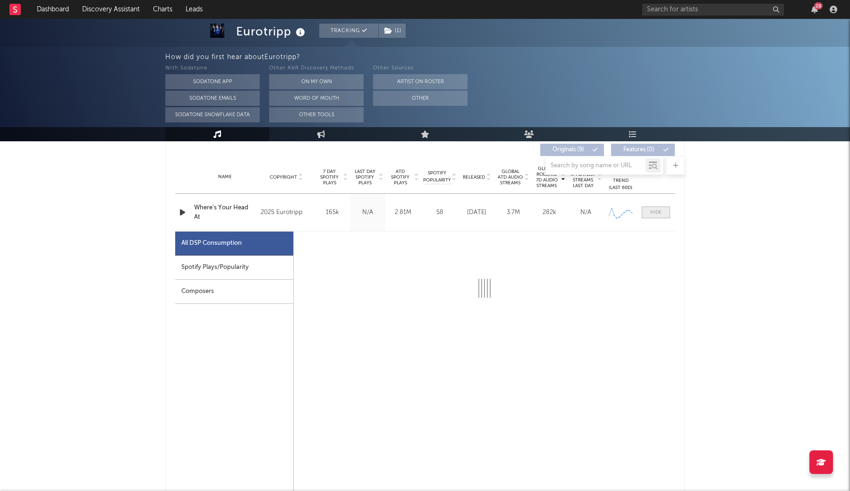
scroll to position [384, 0]
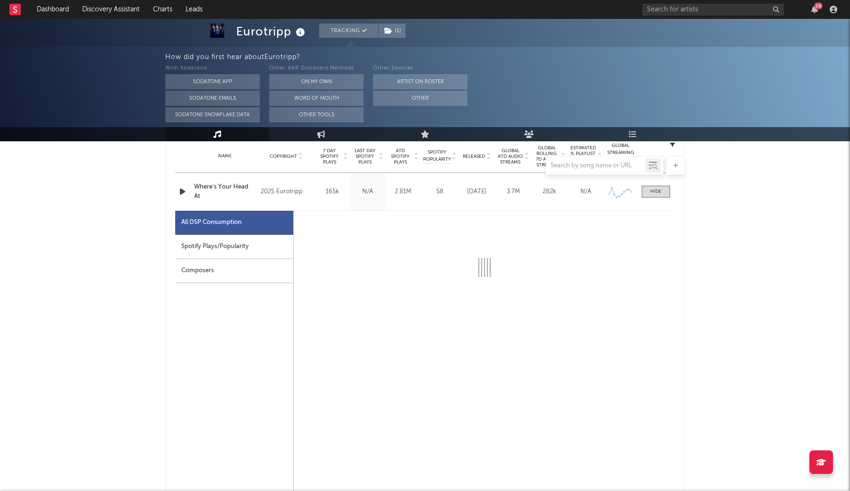
select select "1w"
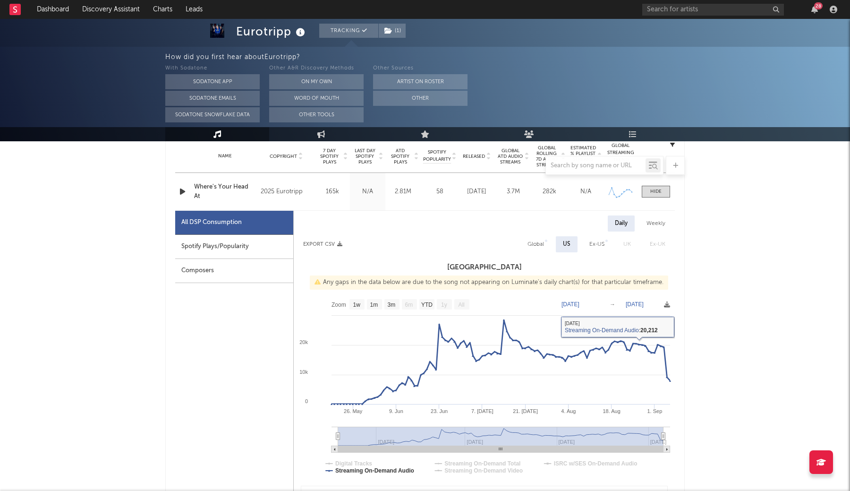
click at [535, 237] on div "Global" at bounding box center [535, 244] width 31 height 16
select select "1w"
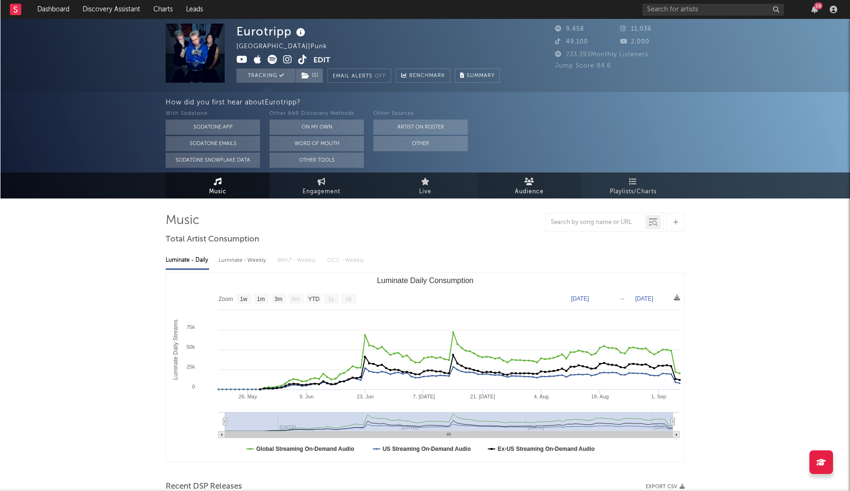
scroll to position [0, 0]
click at [59, 8] on link "Dashboard" at bounding box center [52, 9] width 45 height 19
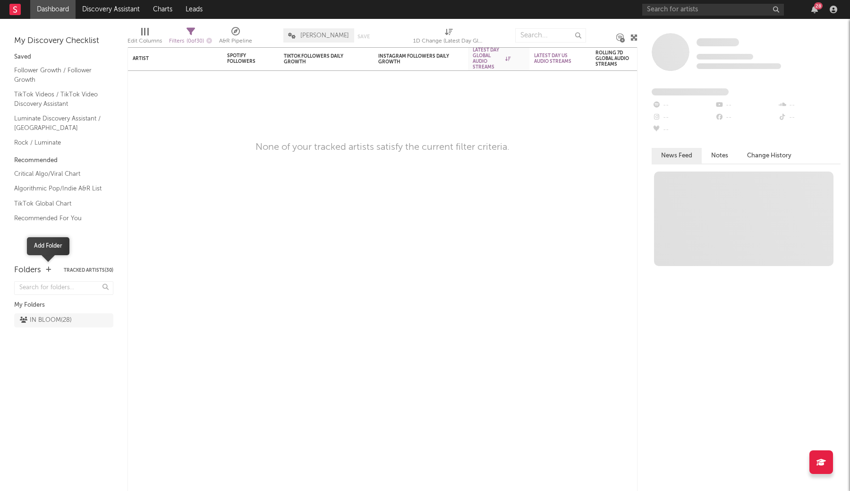
click at [49, 268] on icon "button" at bounding box center [48, 269] width 5 height 6
type input "ATL ROCK"
click at [93, 246] on button "Ok" at bounding box center [91, 248] width 8 height 6
click at [95, 319] on div "ATL ROCK ( 0 )" at bounding box center [63, 320] width 99 height 14
click at [89, 320] on icon at bounding box center [93, 320] width 8 height 8
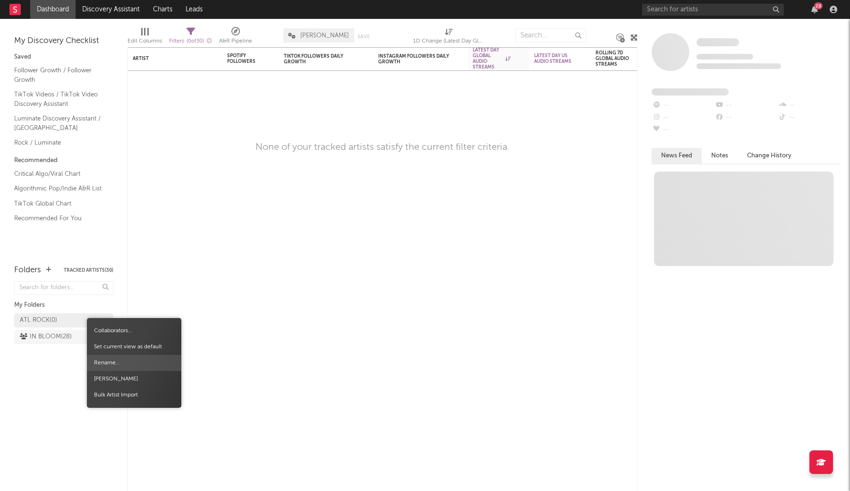
click at [105, 364] on span "Rename..." at bounding box center [134, 363] width 94 height 16
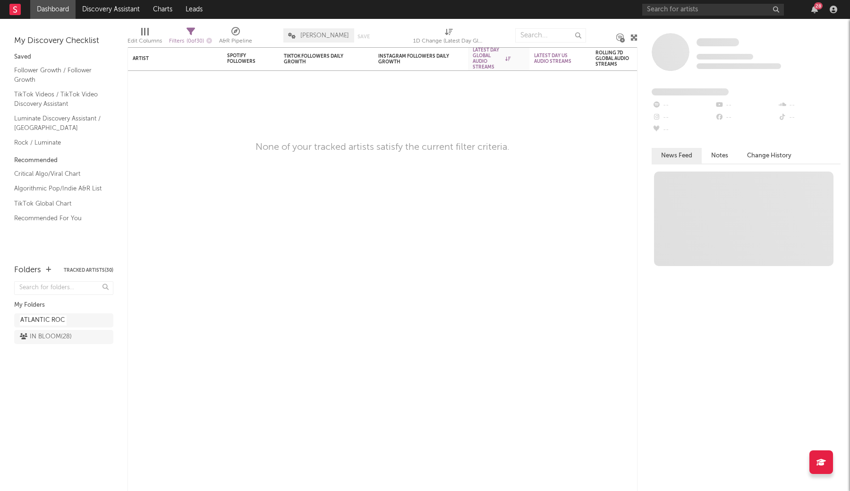
type input "ATLANTIC ROCK"
click at [57, 319] on div "ATLANTIC ROCK ( 0 )" at bounding box center [48, 319] width 56 height 11
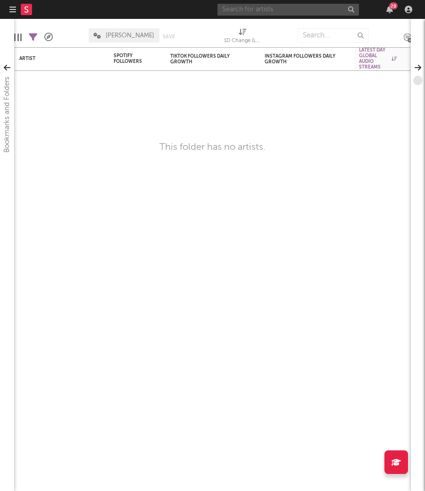
click at [258, 11] on input "text" at bounding box center [289, 10] width 142 height 12
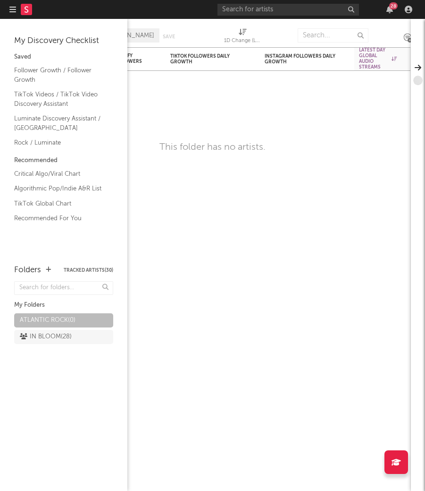
click at [5, 74] on div "My Discovery Checklist Saved Follower Growth / Follower Growth TikTok Videos / …" at bounding box center [63, 137] width 127 height 236
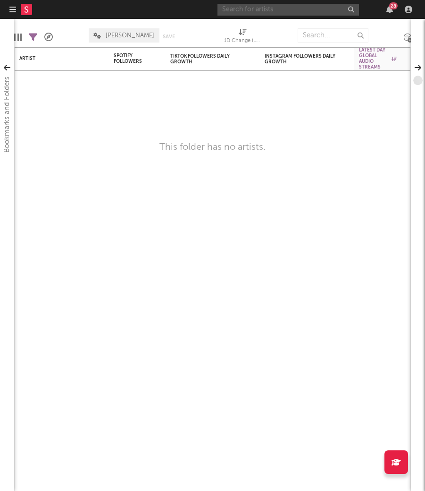
click at [238, 8] on input "text" at bounding box center [289, 10] width 142 height 12
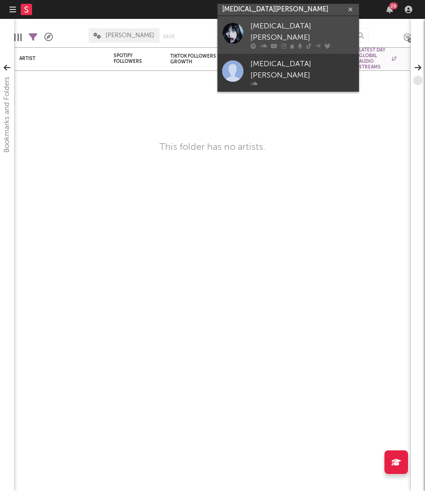
type input "[MEDICAL_DATA][PERSON_NAME]"
click at [254, 30] on div "[MEDICAL_DATA][PERSON_NAME]" at bounding box center [303, 32] width 104 height 23
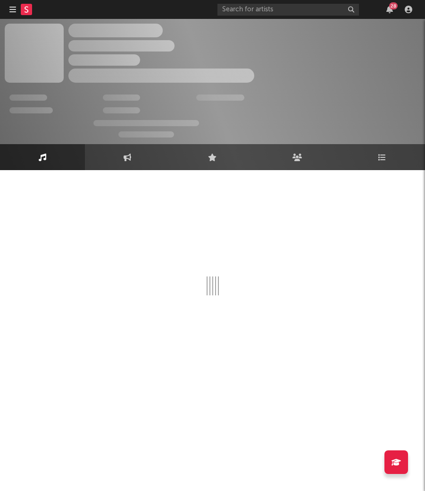
select select "6m"
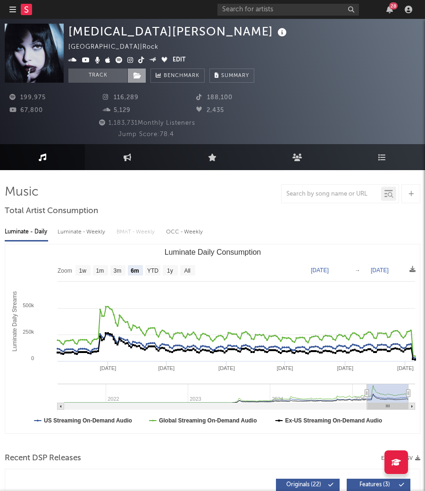
click at [137, 73] on icon at bounding box center [138, 75] width 8 height 7
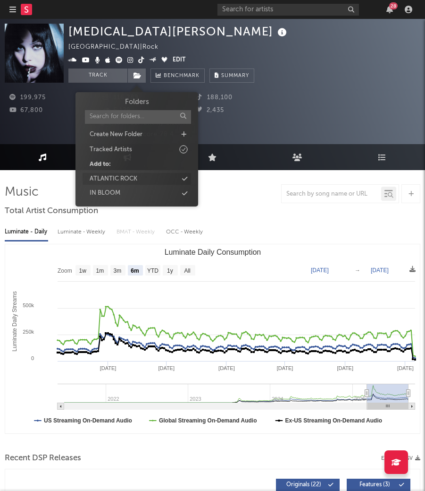
click at [188, 178] on div "ATLANTIC ROCK" at bounding box center [137, 179] width 109 height 12
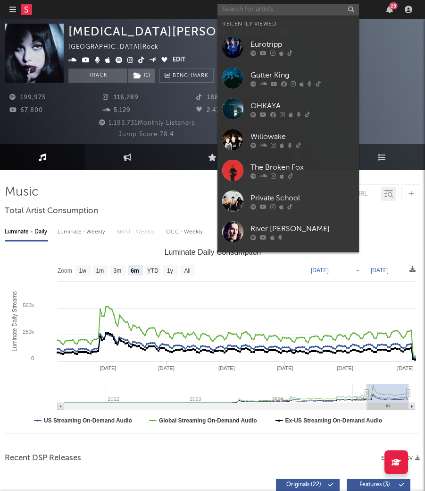
click at [244, 14] on input "text" at bounding box center [289, 10] width 142 height 12
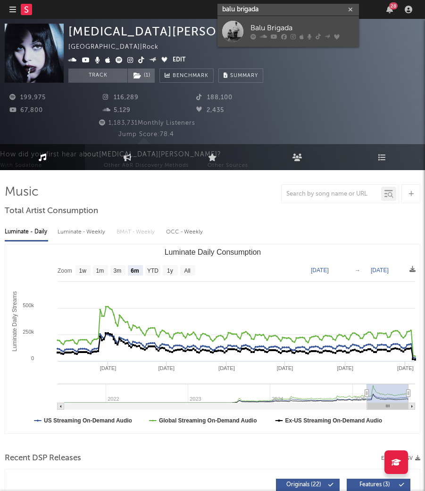
type input "balu brigada"
click at [244, 29] on link "Balu Brigada" at bounding box center [289, 31] width 142 height 31
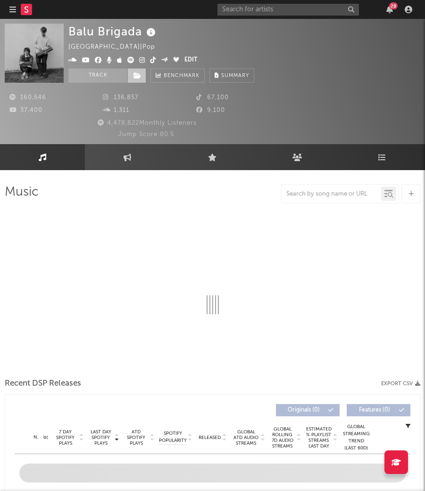
click at [138, 77] on icon at bounding box center [138, 75] width 8 height 7
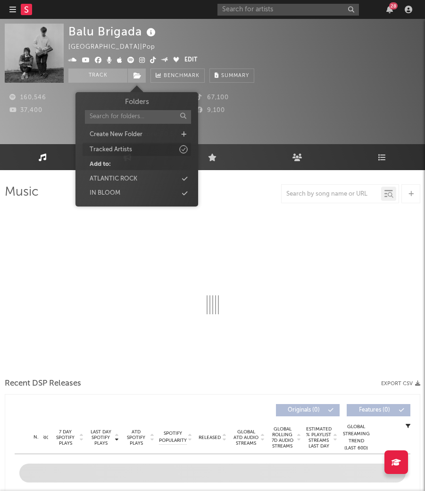
select select "6m"
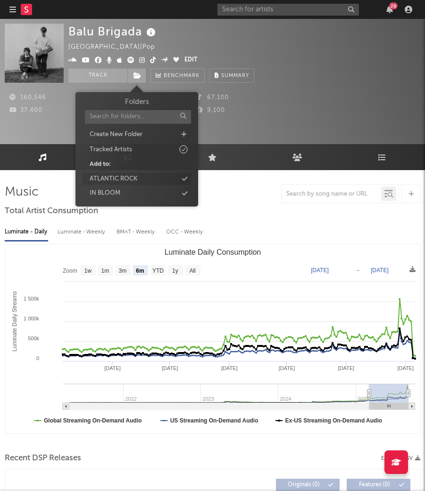
click at [171, 177] on div "ATLANTIC ROCK" at bounding box center [137, 179] width 109 height 12
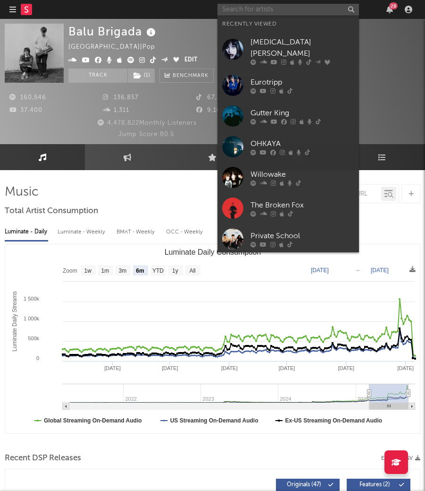
click at [262, 12] on input "text" at bounding box center [289, 10] width 142 height 12
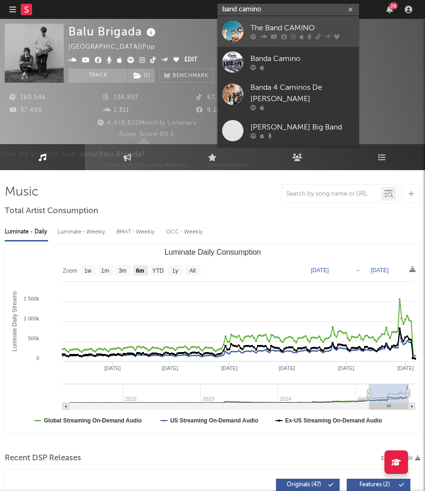
type input "band camino"
click at [256, 31] on div "The Band CAMINO" at bounding box center [303, 28] width 104 height 11
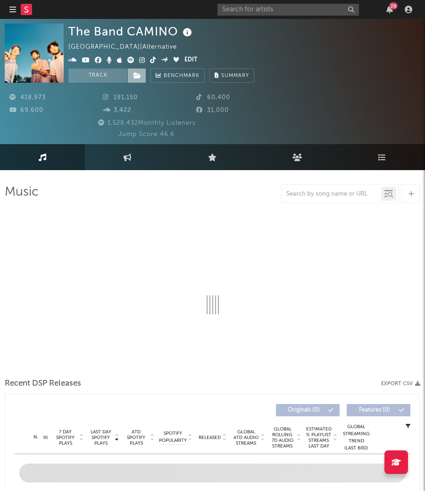
click at [136, 79] on span at bounding box center [136, 75] width 19 height 14
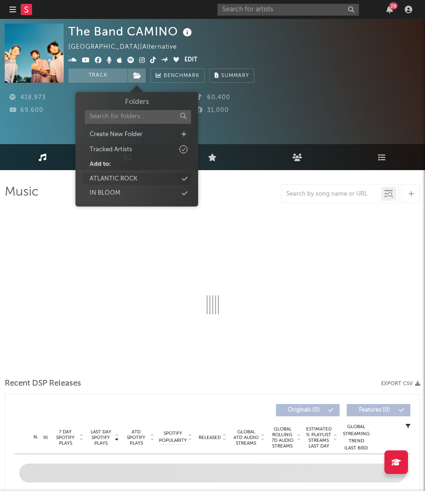
click at [176, 177] on div "ATLANTIC ROCK" at bounding box center [137, 179] width 109 height 12
select select "6m"
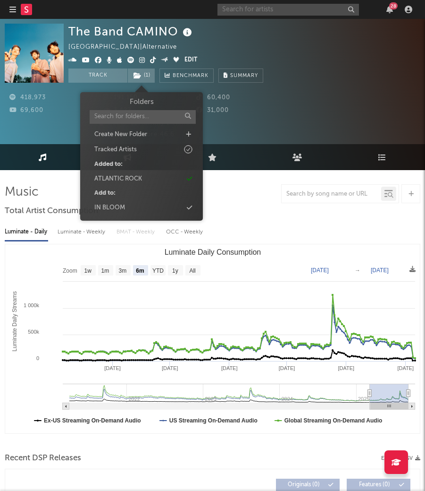
click at [251, 11] on input "text" at bounding box center [289, 10] width 142 height 12
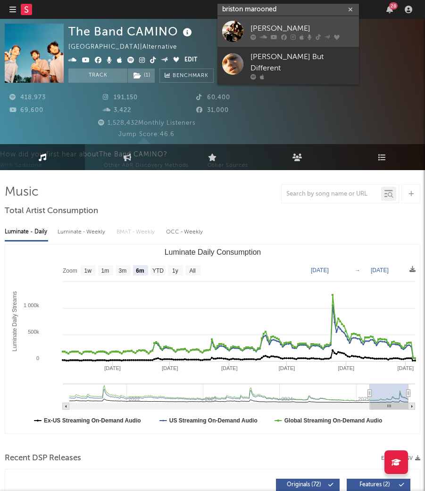
type input "briston marooned"
click at [251, 26] on div "[PERSON_NAME]" at bounding box center [303, 28] width 104 height 11
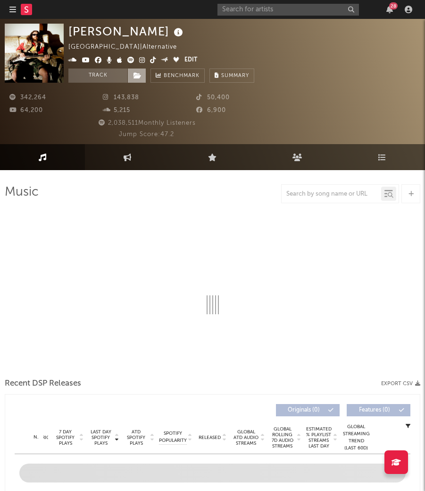
click at [141, 75] on icon at bounding box center [138, 75] width 8 height 7
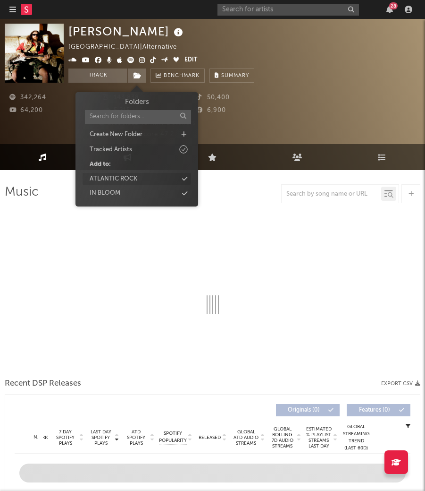
click at [176, 178] on div "ATLANTIC ROCK" at bounding box center [137, 179] width 109 height 12
select select "6m"
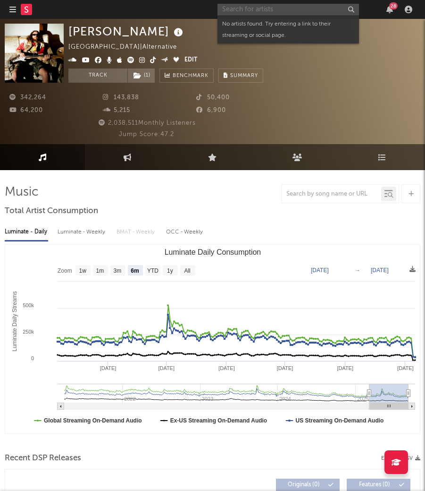
click at [246, 14] on input "text" at bounding box center [289, 10] width 142 height 12
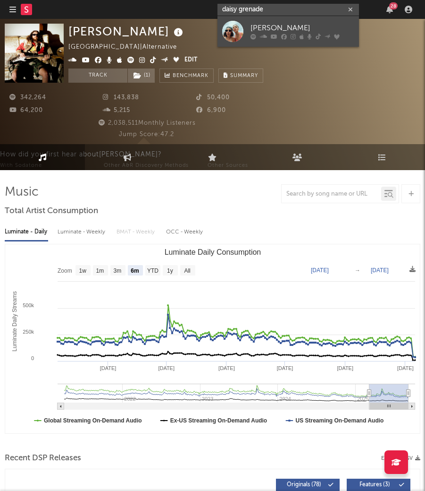
type input "daisy grenade"
click at [240, 28] on div at bounding box center [232, 31] width 21 height 21
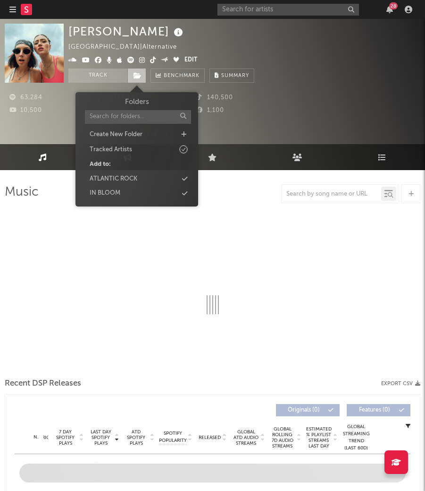
click at [138, 76] on icon at bounding box center [138, 75] width 8 height 7
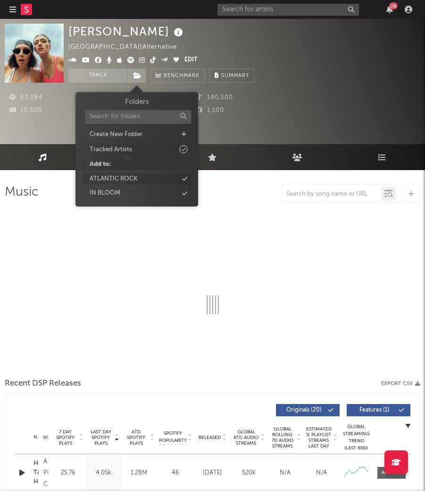
select select "6m"
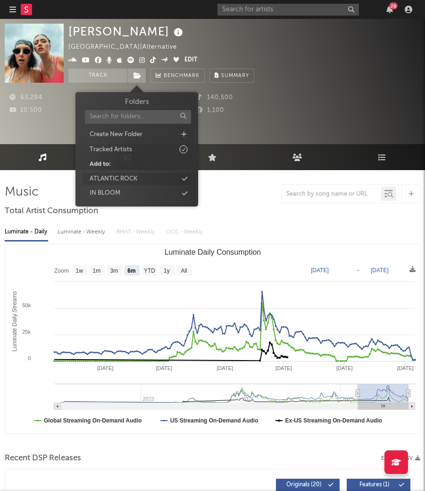
click at [175, 178] on div "ATLANTIC ROCK" at bounding box center [137, 179] width 109 height 12
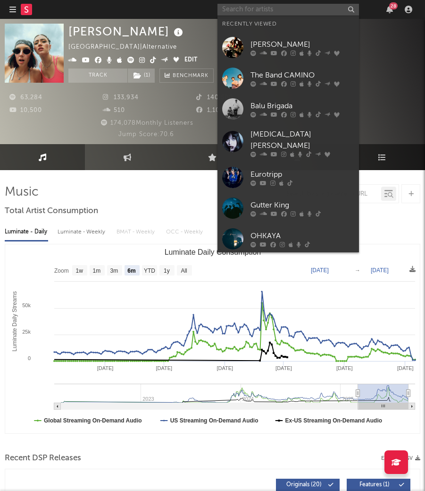
click at [243, 13] on input "text" at bounding box center [289, 10] width 142 height 12
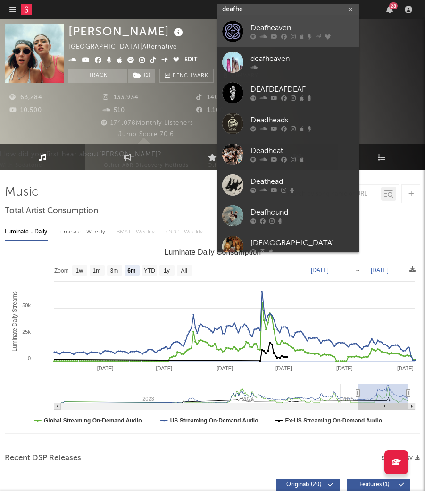
type input "deafhe"
click at [263, 32] on div "Deafheaven" at bounding box center [303, 28] width 104 height 11
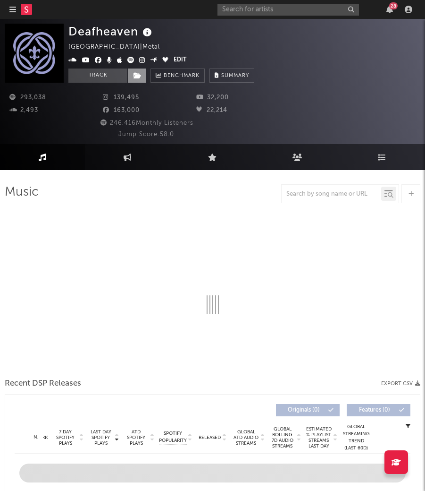
click at [140, 77] on icon at bounding box center [138, 75] width 8 height 7
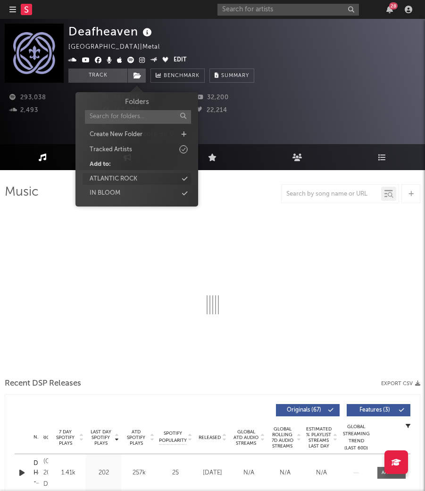
click at [136, 176] on div "ATLANTIC ROCK" at bounding box center [114, 178] width 48 height 9
select select "6m"
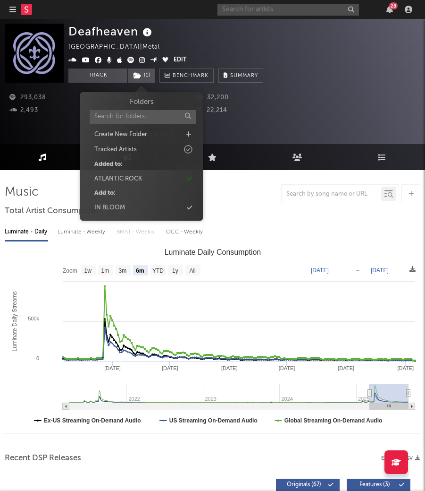
click at [238, 12] on input "text" at bounding box center [289, 10] width 142 height 12
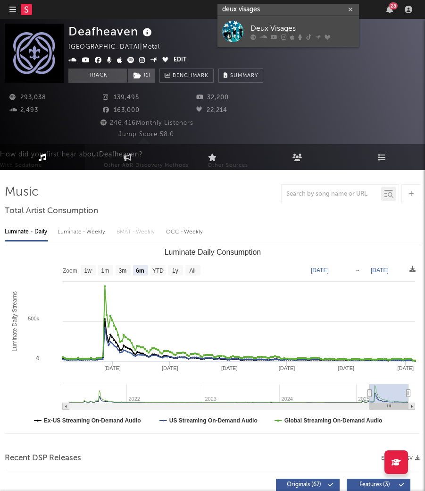
type input "deux visages"
click at [265, 34] on icon at bounding box center [263, 37] width 7 height 6
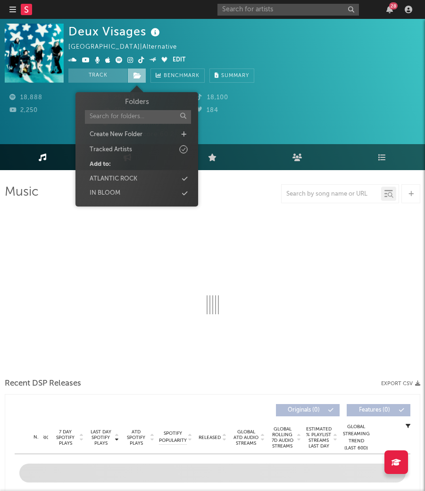
click at [138, 75] on icon at bounding box center [138, 75] width 8 height 7
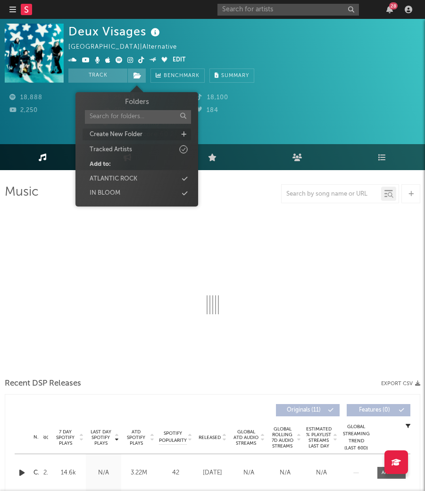
select select "6m"
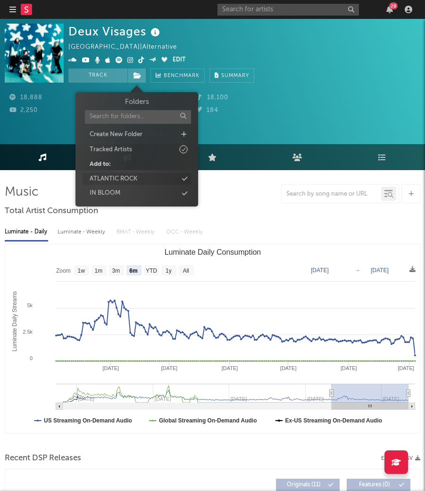
click at [144, 179] on div "ATLANTIC ROCK" at bounding box center [137, 179] width 109 height 12
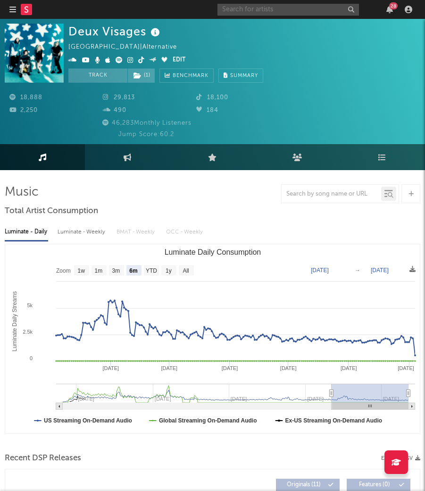
click at [250, 12] on input "text" at bounding box center [289, 10] width 142 height 12
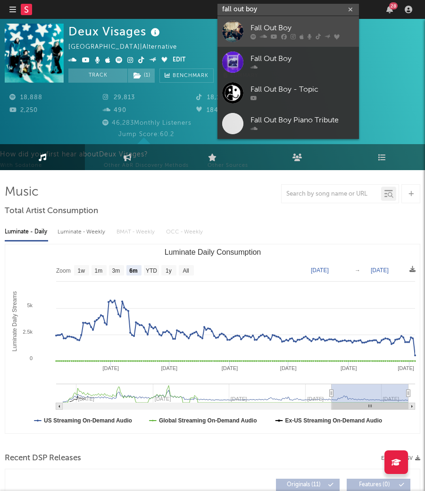
type input "fall out boy"
click at [254, 34] on icon at bounding box center [254, 37] width 6 height 6
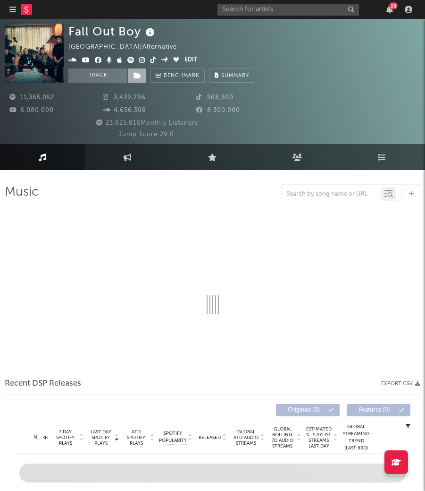
click at [136, 76] on icon at bounding box center [138, 75] width 8 height 7
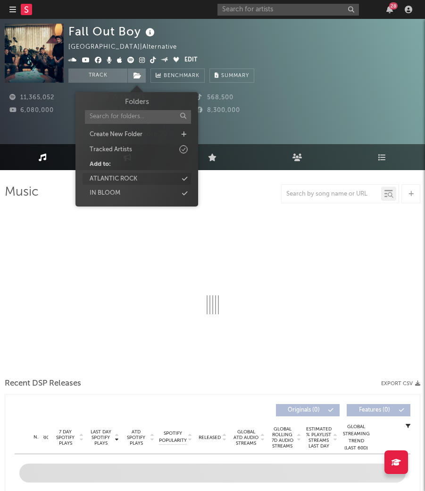
select select "6m"
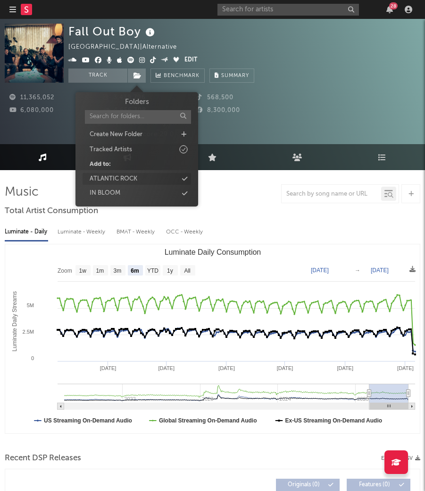
click at [127, 181] on div "ATLANTIC ROCK" at bounding box center [114, 178] width 48 height 9
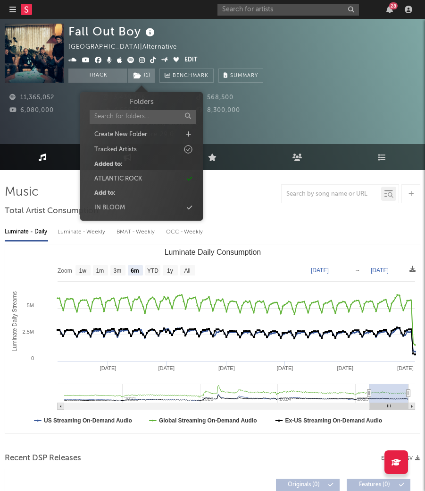
click at [237, 18] on div "28" at bounding box center [317, 9] width 198 height 19
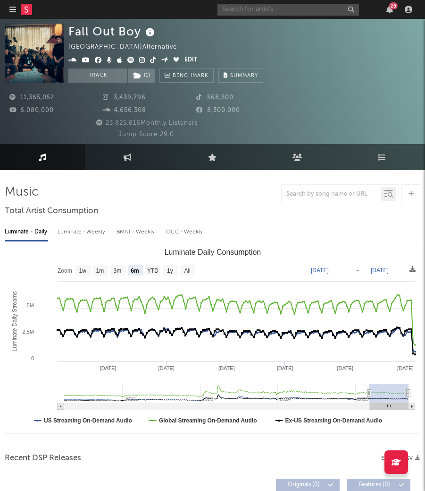
click at [244, 8] on input "text" at bounding box center [289, 10] width 142 height 12
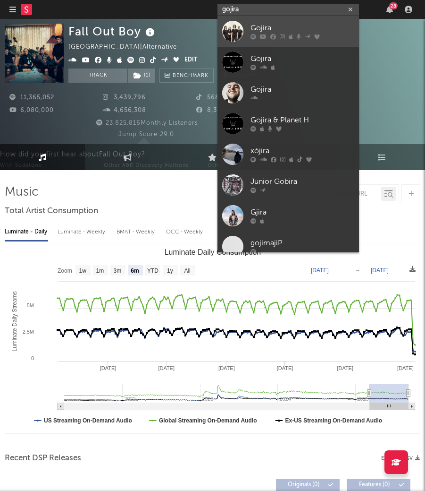
type input "gojira"
click at [249, 29] on link "Gojira" at bounding box center [289, 31] width 142 height 31
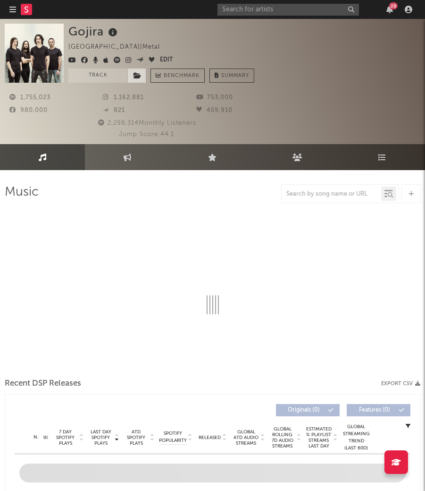
click at [134, 76] on icon at bounding box center [138, 75] width 8 height 7
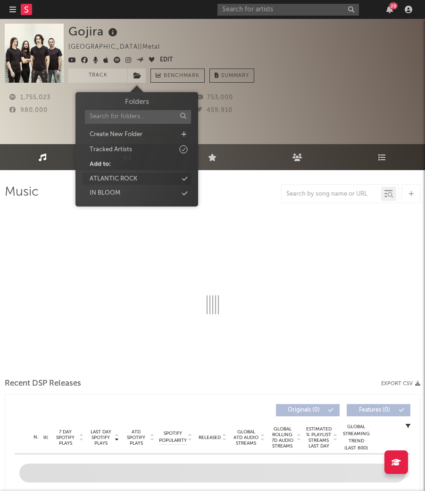
click at [135, 174] on div "ATLANTIC ROCK" at bounding box center [114, 178] width 48 height 9
select select "6m"
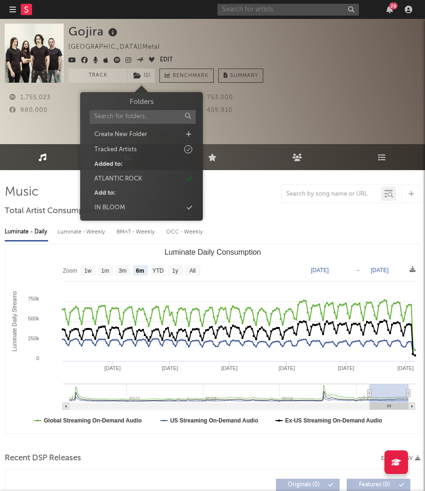
click at [268, 6] on input "text" at bounding box center [289, 10] width 142 height 12
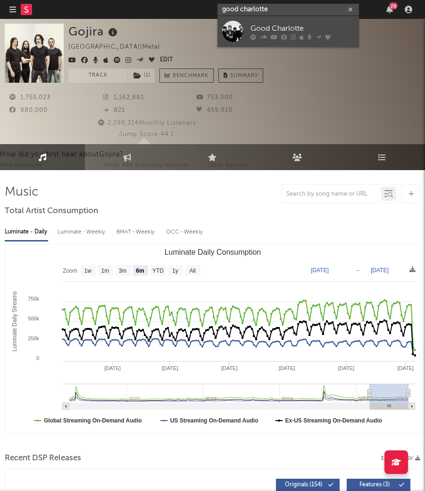
type input "good charlotte"
click at [252, 27] on div "Good Charlotte" at bounding box center [303, 28] width 104 height 11
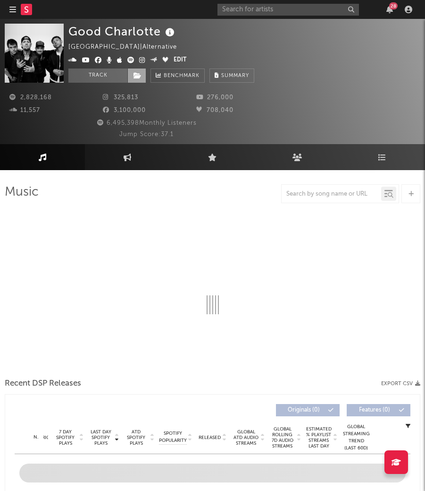
click at [139, 72] on icon at bounding box center [138, 75] width 8 height 7
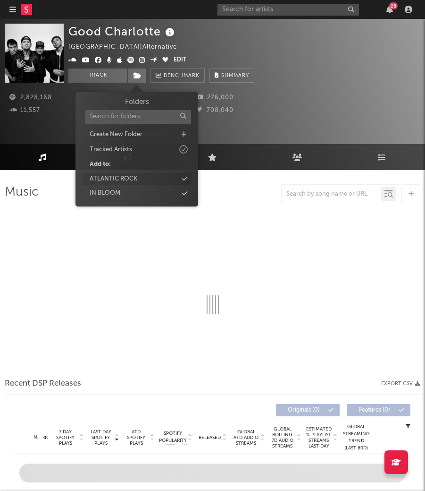
click at [137, 174] on div "ATLANTIC ROCK" at bounding box center [114, 178] width 48 height 9
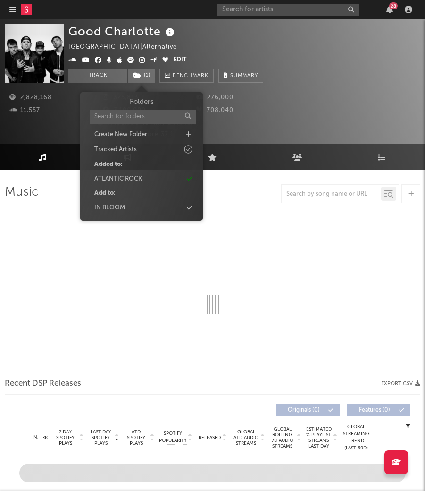
select select "6m"
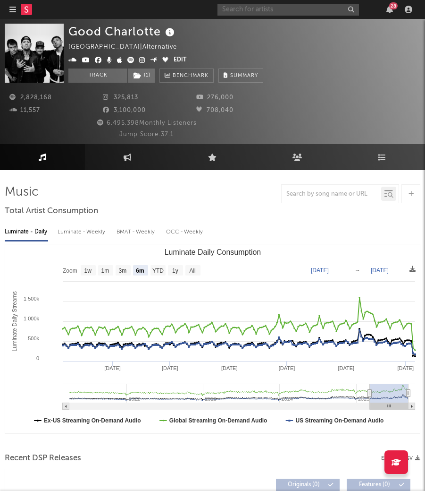
click at [260, 10] on input "text" at bounding box center [289, 10] width 142 height 12
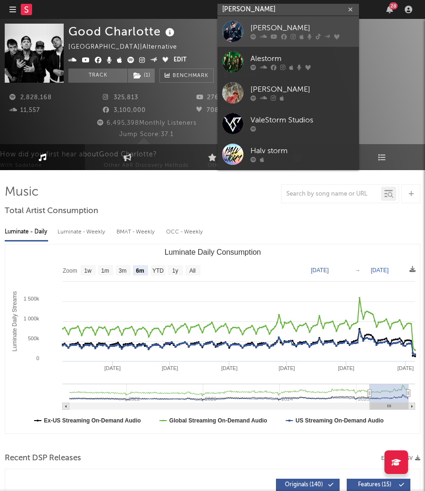
type input "[PERSON_NAME]"
click at [255, 25] on div "[PERSON_NAME]" at bounding box center [303, 28] width 104 height 11
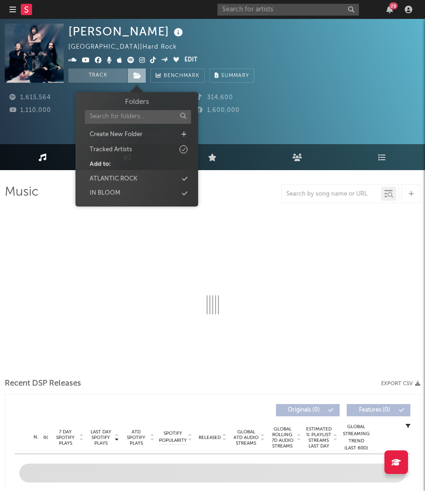
click at [137, 73] on icon at bounding box center [138, 75] width 8 height 7
click at [140, 177] on div "ATLANTIC ROCK" at bounding box center [137, 179] width 109 height 12
select select "6m"
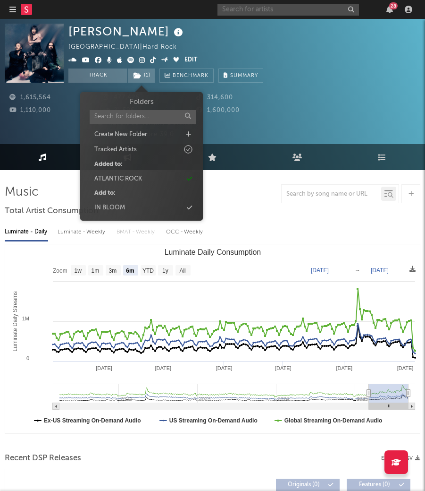
click at [241, 5] on input "text" at bounding box center [289, 10] width 142 height 12
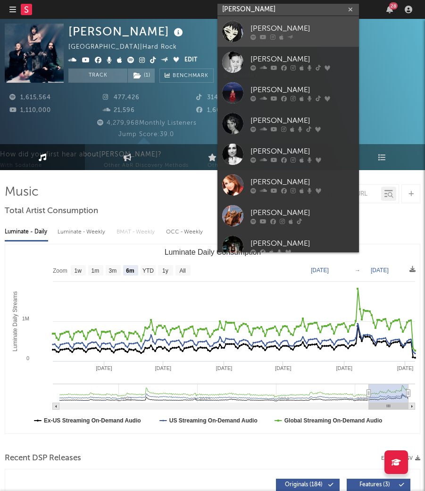
type input "[PERSON_NAME]"
click at [246, 26] on link "[PERSON_NAME]" at bounding box center [289, 31] width 142 height 31
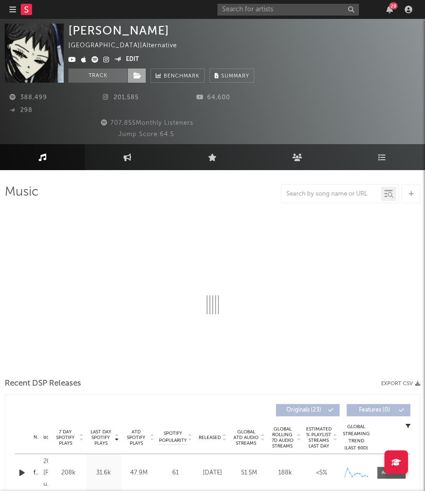
click at [139, 76] on icon at bounding box center [138, 75] width 8 height 7
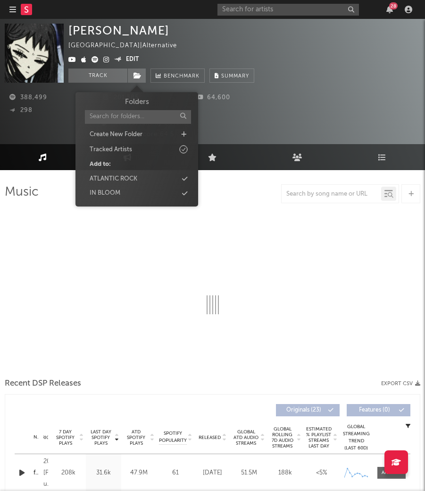
select select "6m"
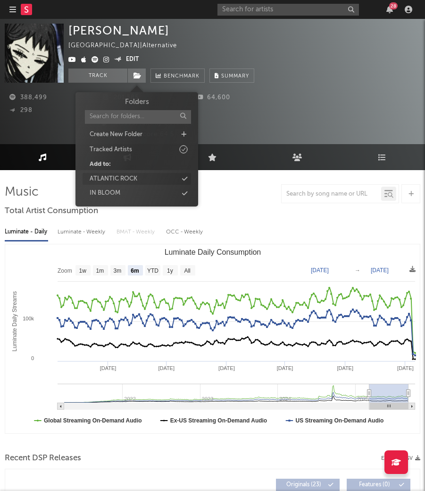
click at [159, 175] on div "ATLANTIC ROCK" at bounding box center [137, 179] width 109 height 12
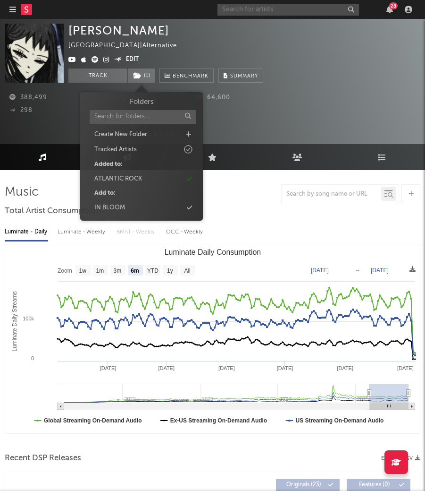
click at [250, 13] on input "text" at bounding box center [289, 10] width 142 height 12
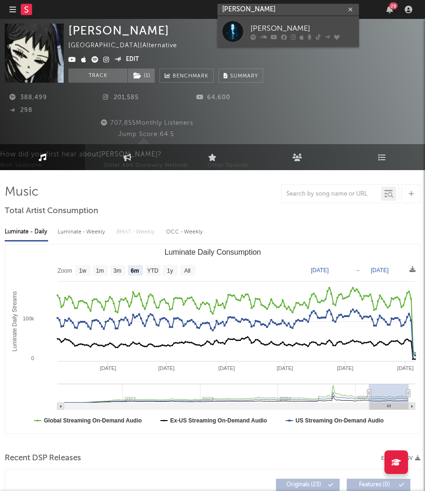
type input "[PERSON_NAME]"
click at [270, 43] on link "[PERSON_NAME]" at bounding box center [289, 31] width 142 height 31
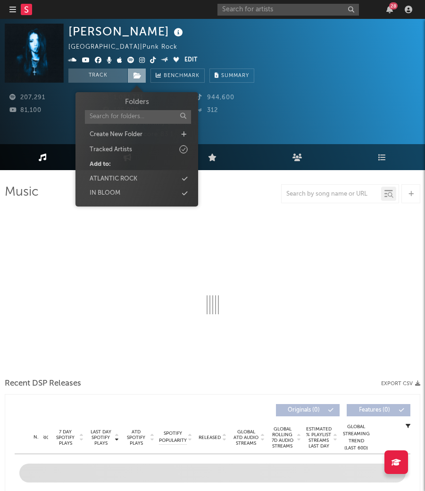
click at [135, 74] on icon at bounding box center [138, 75] width 8 height 7
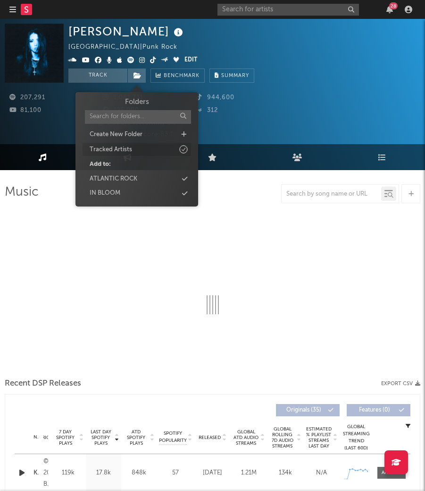
drag, startPoint x: 140, startPoint y: 174, endPoint x: 162, endPoint y: 142, distance: 39.0
click at [140, 174] on div "ATLANTIC ROCK" at bounding box center [137, 179] width 109 height 12
select select "6m"
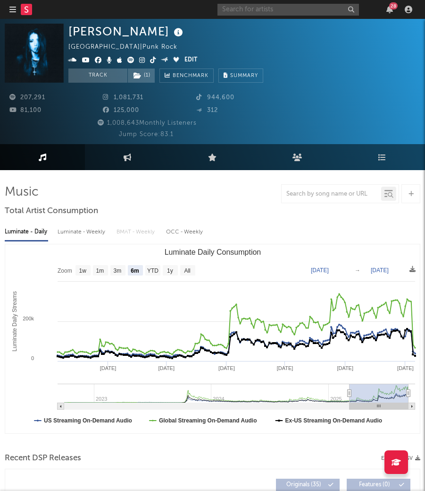
click at [233, 13] on input "text" at bounding box center [289, 10] width 142 height 12
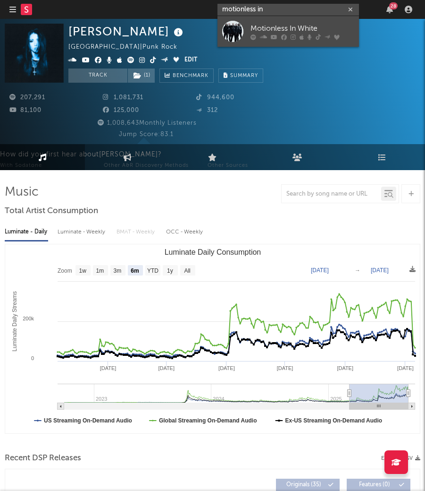
type input "motionless in"
click at [267, 21] on link "Motionless In White" at bounding box center [289, 31] width 142 height 31
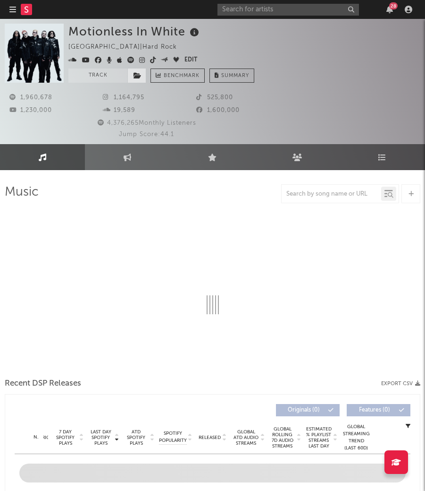
click at [142, 75] on span at bounding box center [136, 75] width 19 height 14
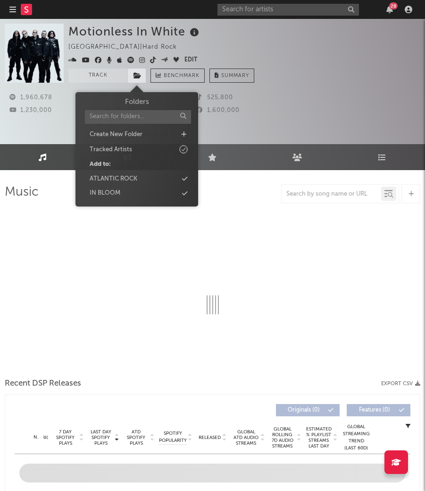
select select "6m"
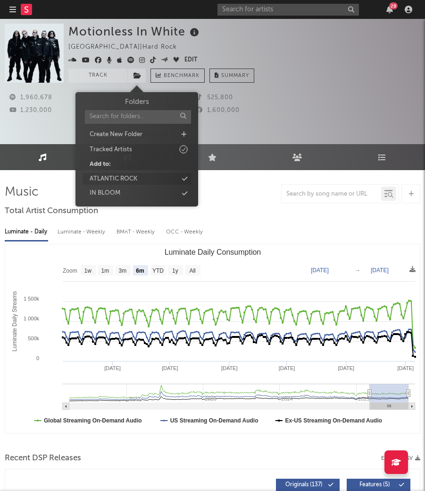
click at [126, 174] on div "ATLANTIC ROCK" at bounding box center [114, 178] width 48 height 9
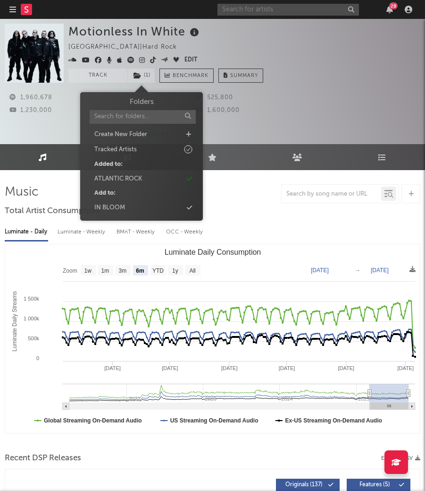
click at [261, 10] on input "text" at bounding box center [289, 10] width 142 height 12
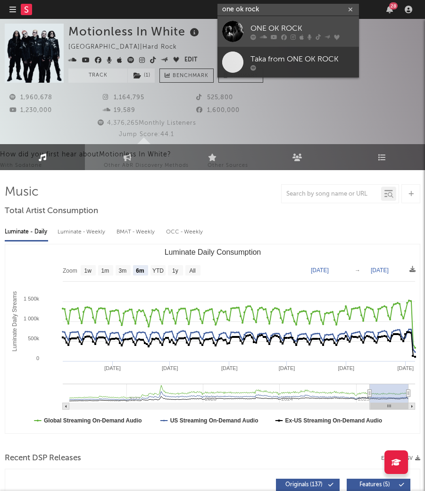
type input "one ok rock"
click at [251, 34] on icon at bounding box center [254, 37] width 6 height 6
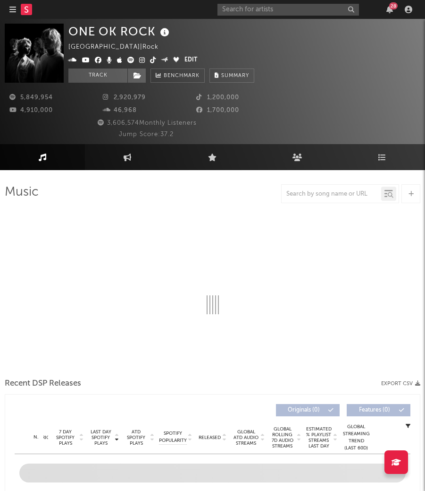
select select "6m"
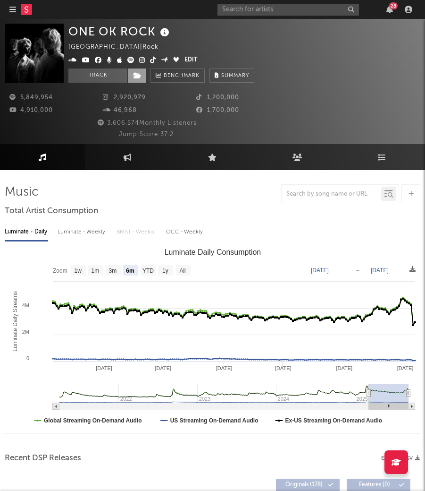
click at [137, 80] on span at bounding box center [136, 75] width 19 height 14
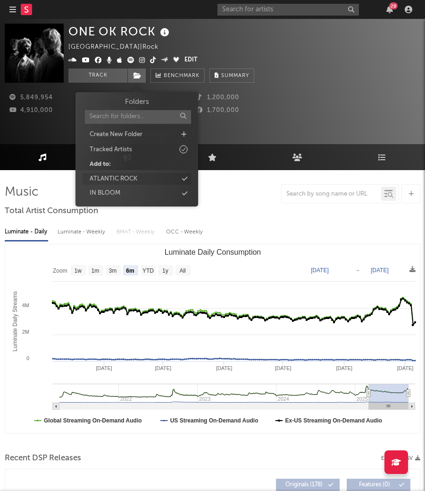
click at [145, 173] on div "ATLANTIC ROCK" at bounding box center [137, 179] width 109 height 12
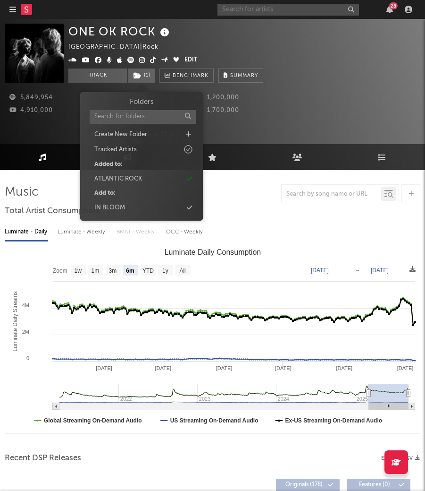
click at [291, 7] on input "text" at bounding box center [289, 10] width 142 height 12
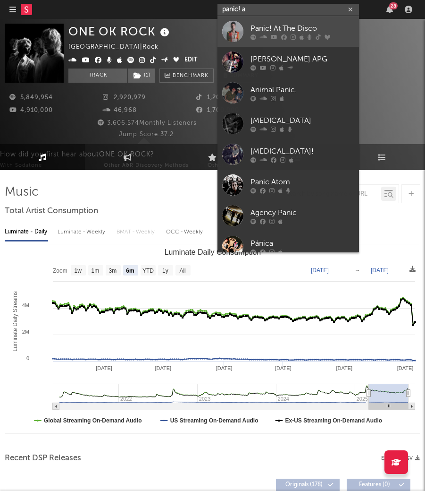
type input "panic! a"
click at [301, 35] on icon at bounding box center [302, 37] width 4 height 6
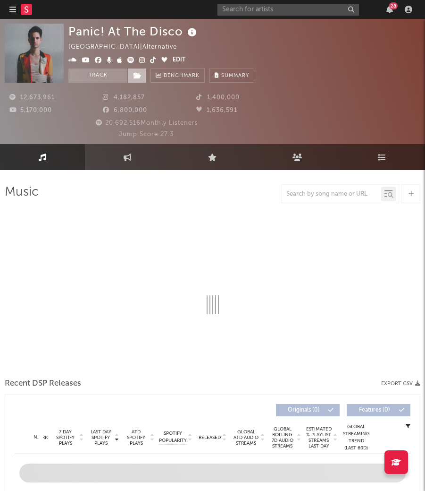
click at [136, 77] on icon at bounding box center [138, 75] width 8 height 7
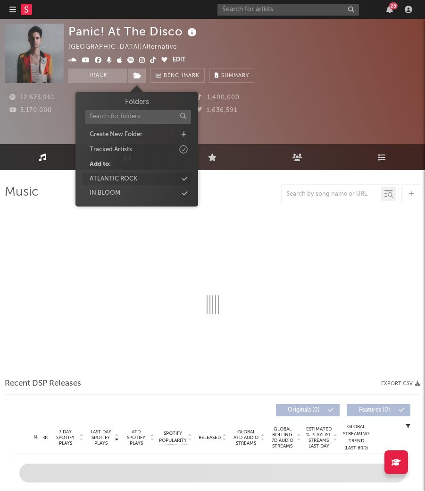
click at [144, 176] on div "ATLANTIC ROCK" at bounding box center [137, 179] width 109 height 12
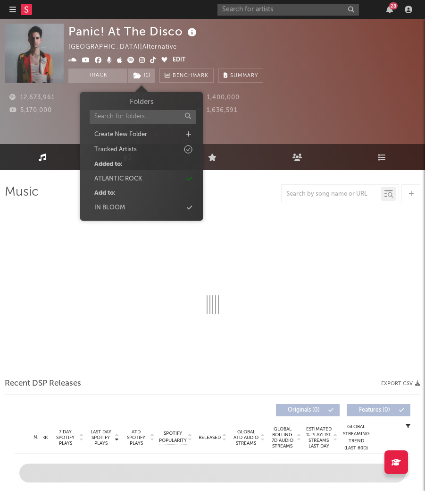
select select "6m"
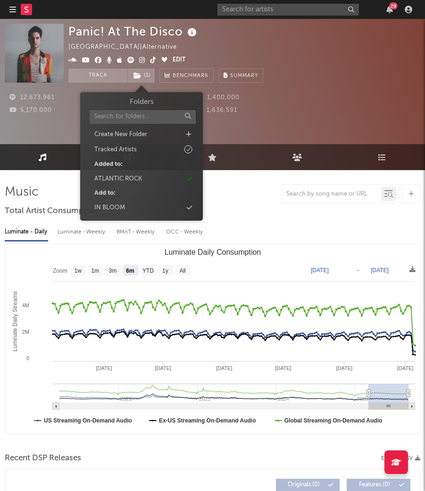
click at [258, 20] on div "Panic! At The Disco United States | Alternative Edit Track ( 1 ) Benchmark Summ…" at bounding box center [212, 81] width 425 height 125
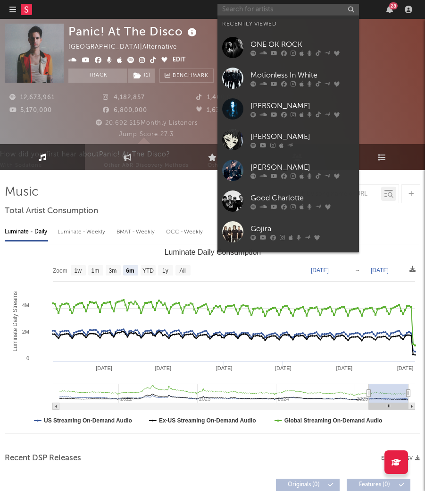
click at [258, 8] on input "text" at bounding box center [289, 10] width 142 height 12
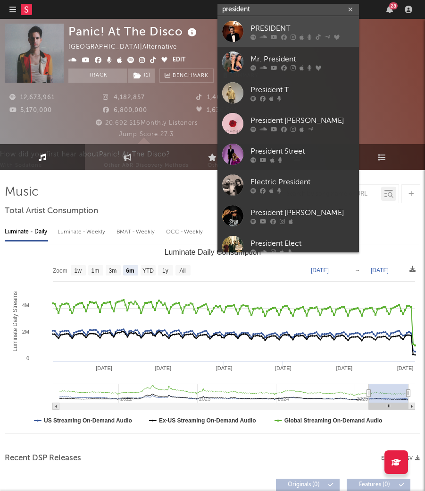
type input "president"
click at [257, 39] on div at bounding box center [303, 37] width 104 height 6
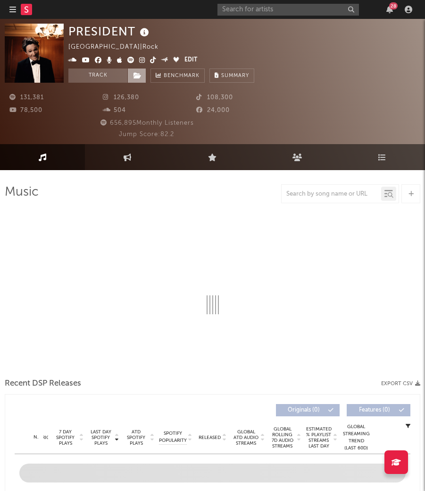
click at [139, 76] on icon at bounding box center [138, 75] width 8 height 7
select select "1w"
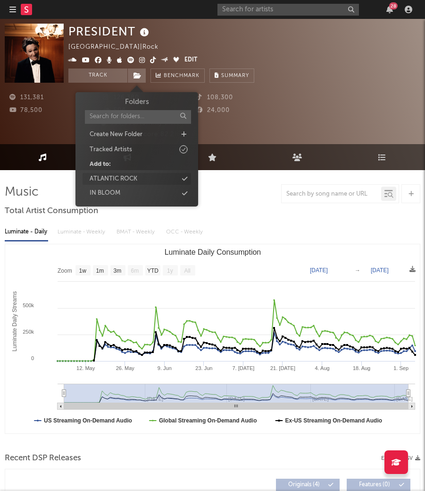
click at [143, 175] on div "ATLANTIC ROCK" at bounding box center [137, 179] width 109 height 12
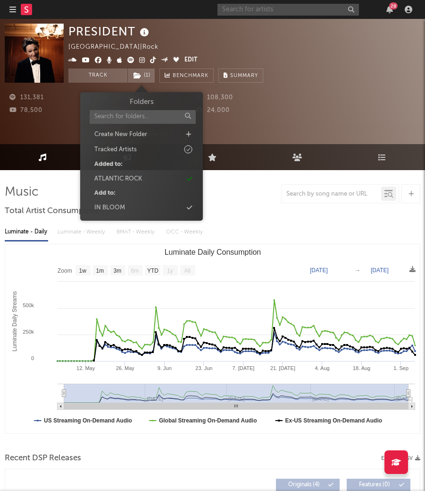
click at [249, 12] on input "text" at bounding box center [289, 10] width 142 height 12
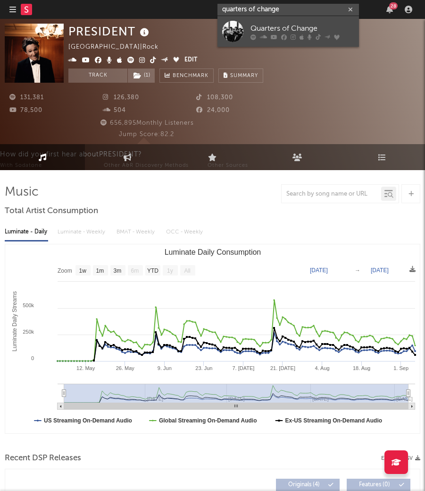
type input "quarters of change"
click at [276, 31] on div "Quarters of Change" at bounding box center [303, 28] width 104 height 11
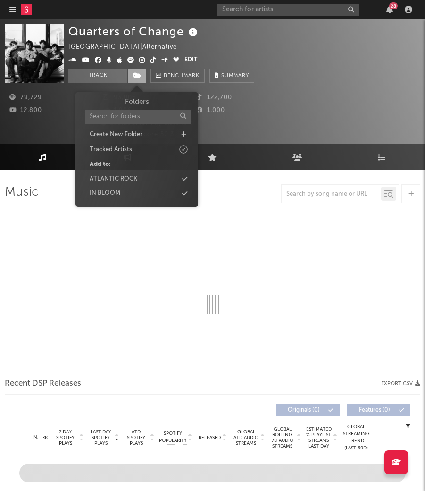
click at [135, 78] on icon at bounding box center [138, 75] width 8 height 7
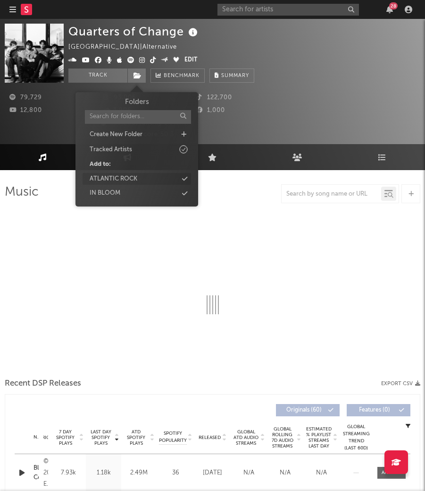
click at [138, 173] on div "ATLANTIC ROCK" at bounding box center [137, 179] width 109 height 12
select select "6m"
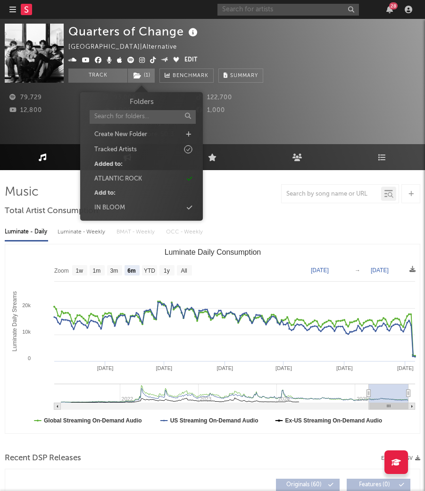
click at [236, 15] on input "text" at bounding box center [289, 10] width 142 height 12
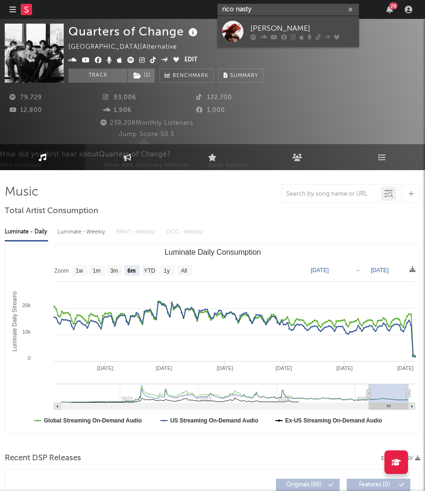
type input "rico nasty"
click at [258, 32] on div "[PERSON_NAME]" at bounding box center [303, 28] width 104 height 11
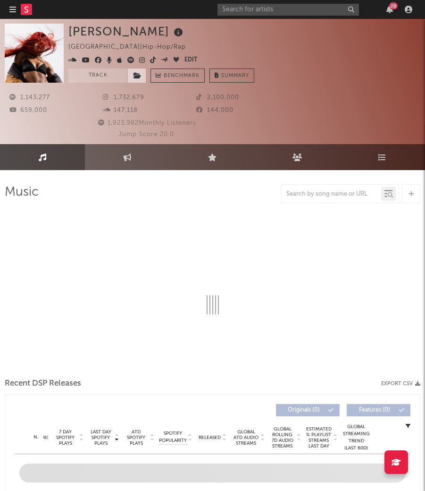
click at [140, 77] on icon at bounding box center [138, 75] width 8 height 7
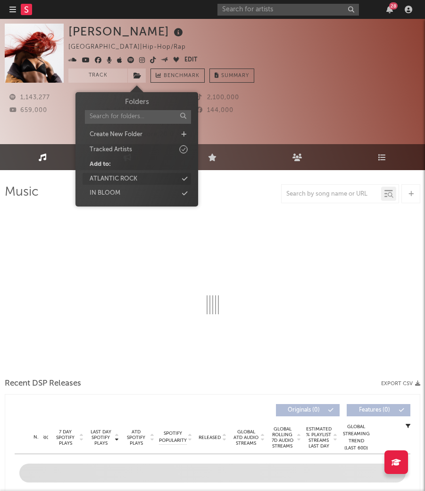
click at [165, 174] on div "ATLANTIC ROCK" at bounding box center [137, 179] width 109 height 12
select select "6m"
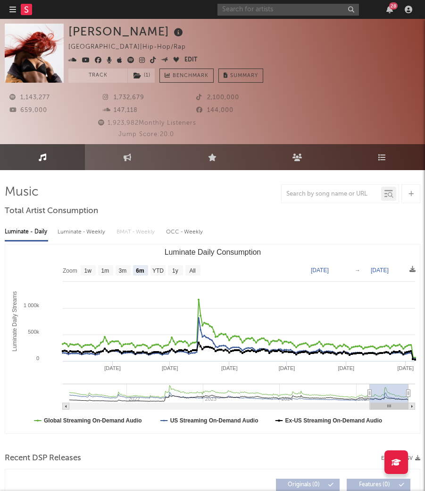
click at [253, 12] on input "text" at bounding box center [289, 10] width 142 height 12
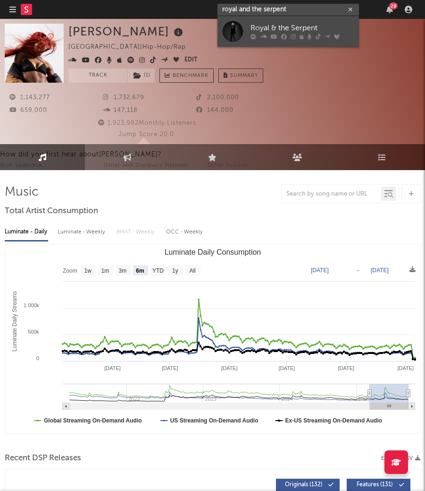
type input "royal and the serpent"
click at [289, 27] on div "Royal & the Serpent" at bounding box center [303, 28] width 104 height 11
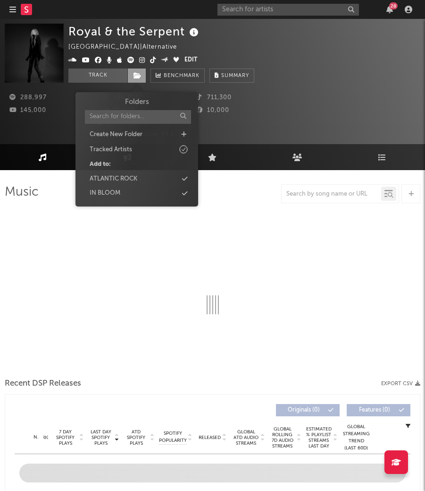
click at [137, 78] on icon at bounding box center [138, 75] width 8 height 7
click at [120, 178] on div "ATLANTIC ROCK" at bounding box center [114, 178] width 48 height 9
select select "6m"
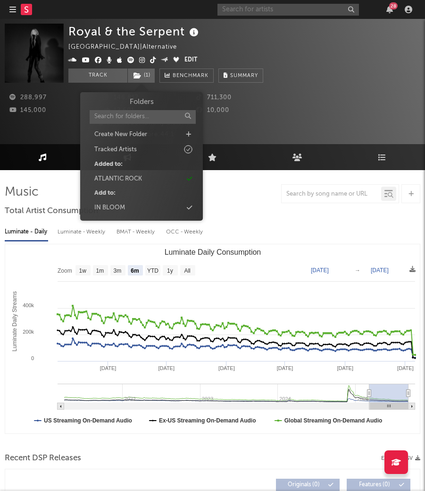
click at [288, 8] on input "text" at bounding box center [289, 10] width 142 height 12
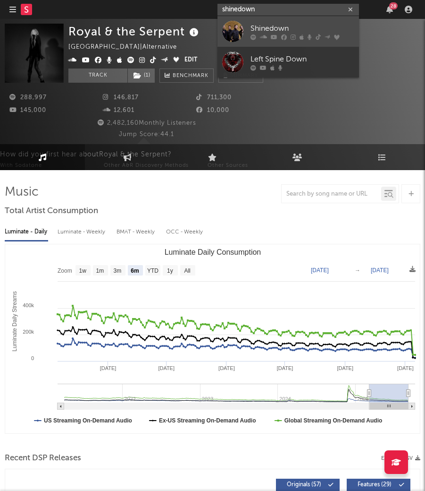
type input "shinedown"
click at [261, 25] on div "Shinedown" at bounding box center [303, 28] width 104 height 11
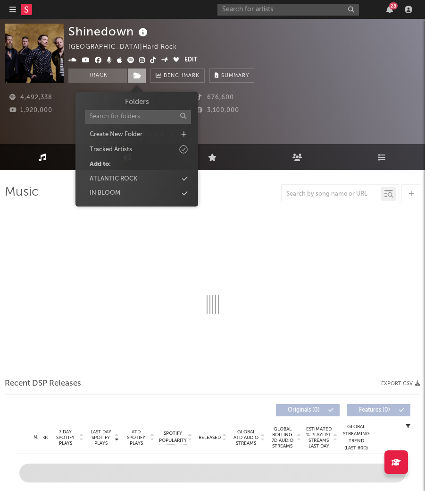
click at [137, 76] on icon at bounding box center [138, 75] width 8 height 7
click at [122, 178] on div "ATLANTIC ROCK" at bounding box center [114, 178] width 48 height 9
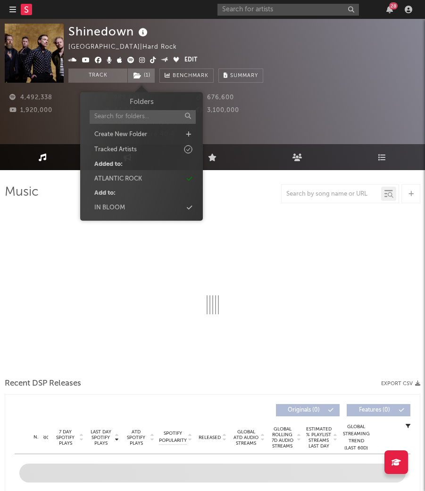
select select "6m"
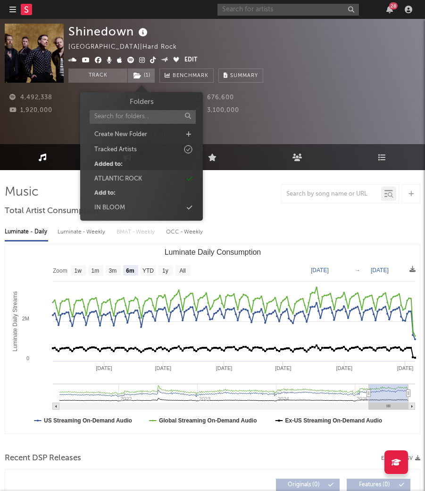
click at [257, 6] on input "text" at bounding box center [289, 10] width 142 height 12
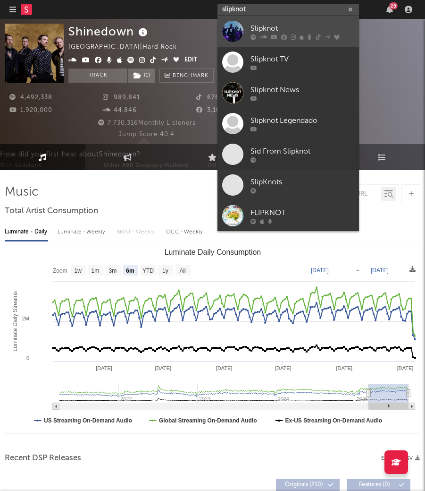
type input "slipknot"
click at [284, 28] on div "Slipknot" at bounding box center [303, 28] width 104 height 11
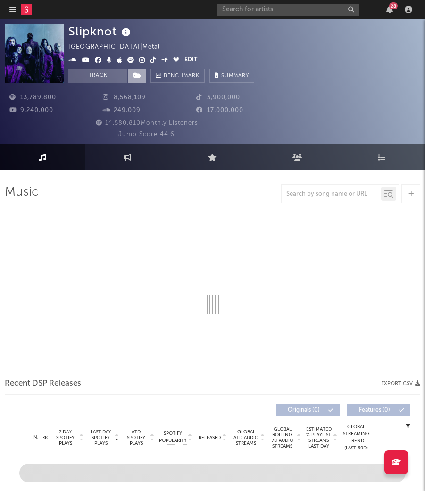
click at [138, 75] on icon at bounding box center [138, 75] width 8 height 7
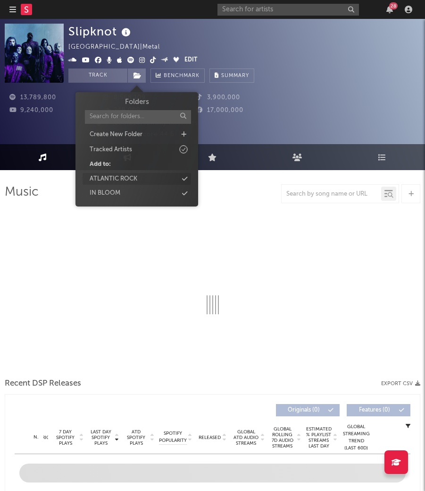
click at [121, 174] on div "ATLANTIC ROCK" at bounding box center [114, 178] width 48 height 9
select select "6m"
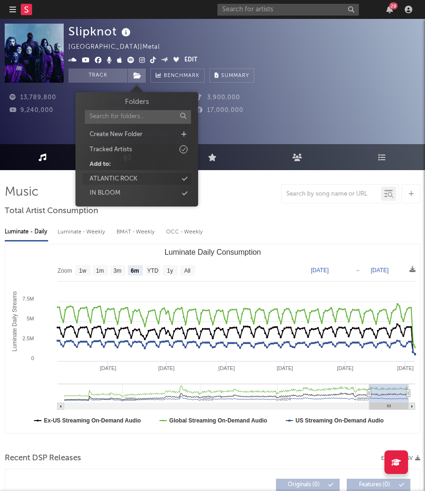
click at [136, 178] on div "ATLANTIC ROCK" at bounding box center [114, 178] width 48 height 9
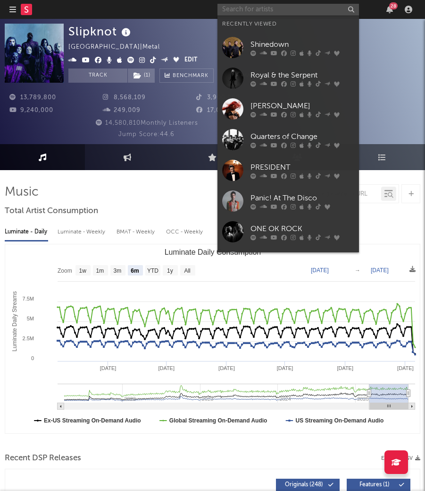
click at [253, 4] on input "text" at bounding box center [289, 10] width 142 height 12
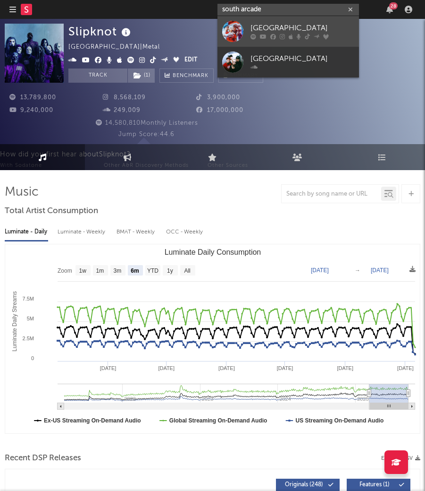
type input "south arcade"
click at [256, 27] on div "[GEOGRAPHIC_DATA]" at bounding box center [303, 28] width 104 height 11
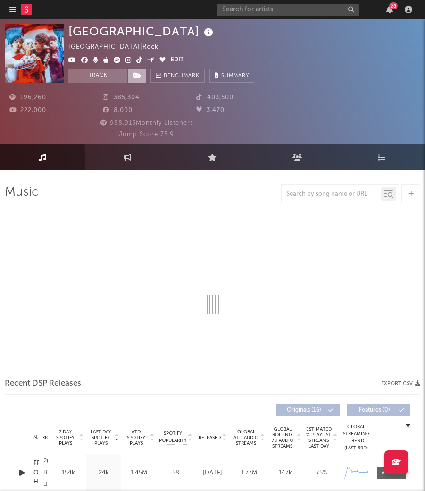
select select "6m"
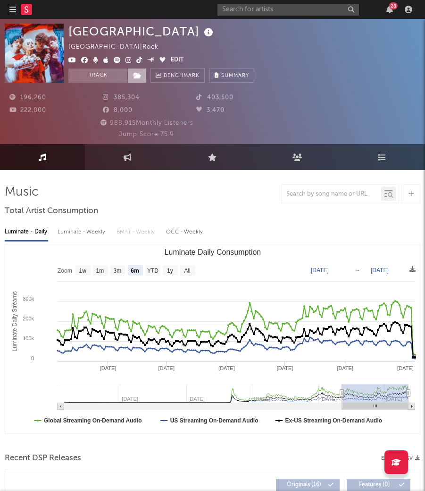
click at [136, 76] on icon at bounding box center [138, 75] width 8 height 7
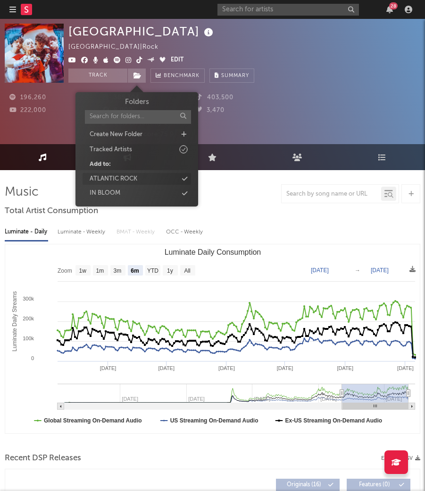
click at [136, 177] on div "ATLANTIC ROCK" at bounding box center [114, 178] width 48 height 9
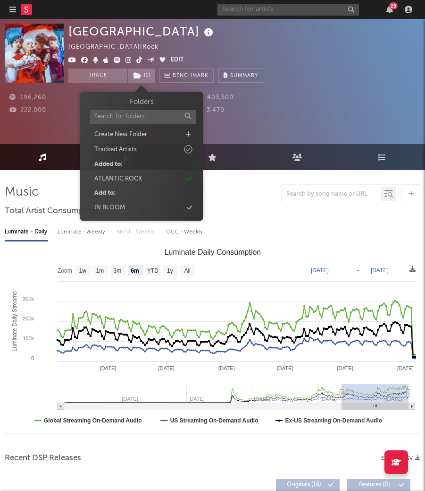
click at [281, 8] on input "text" at bounding box center [289, 10] width 142 height 12
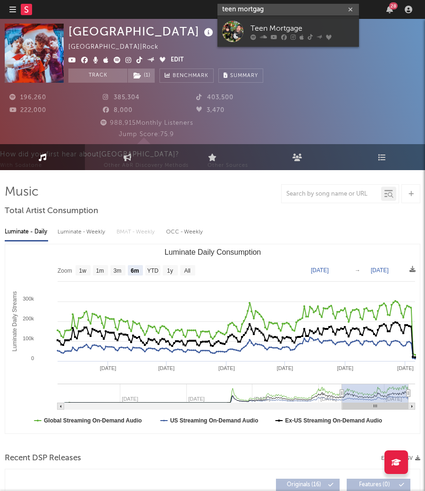
type input "teen mortgage"
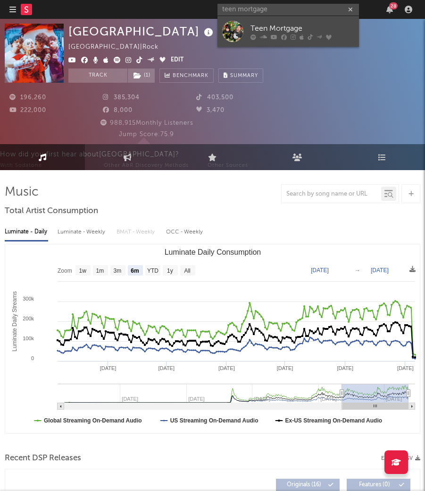
drag, startPoint x: 281, startPoint y: 8, endPoint x: 307, endPoint y: 34, distance: 37.4
click at [308, 34] on icon at bounding box center [310, 37] width 5 height 6
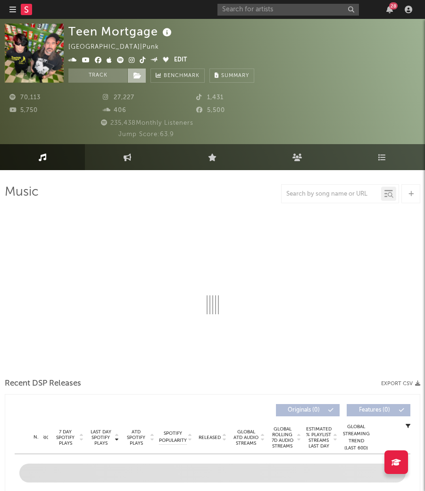
click at [136, 78] on icon at bounding box center [138, 75] width 8 height 7
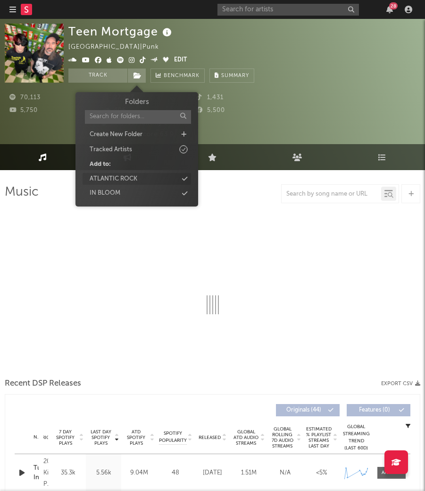
select select "6m"
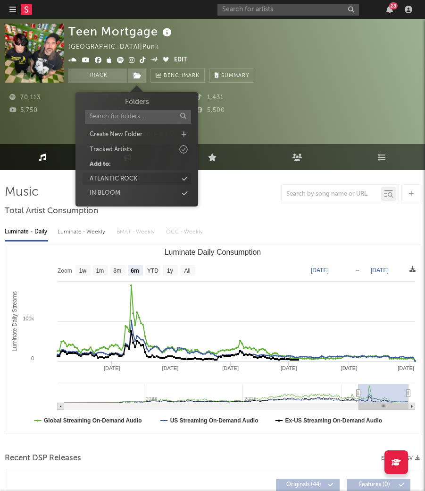
click at [130, 175] on div "ATLANTIC ROCK" at bounding box center [114, 178] width 48 height 9
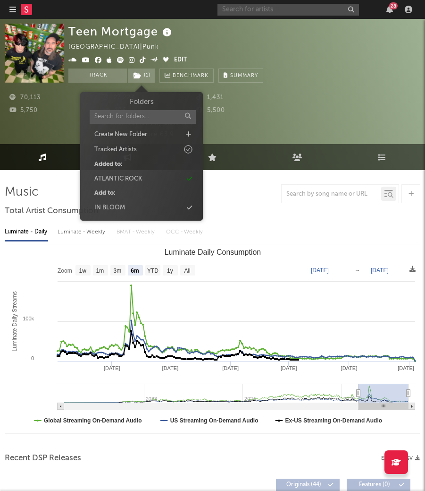
click at [269, 11] on input "text" at bounding box center [289, 10] width 142 height 12
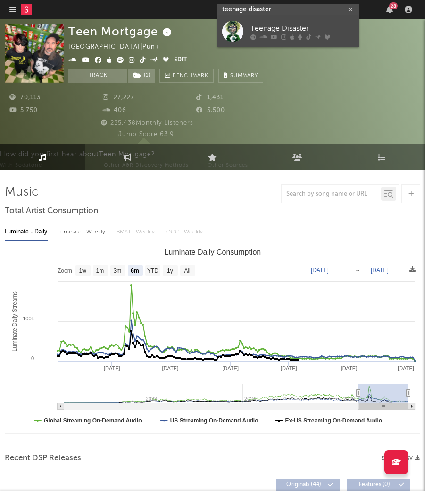
type input "teenage disaster"
click at [307, 35] on icon at bounding box center [308, 37] width 5 height 6
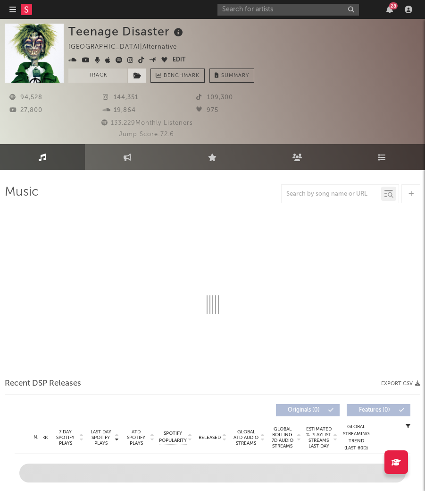
click at [135, 79] on span at bounding box center [136, 75] width 19 height 14
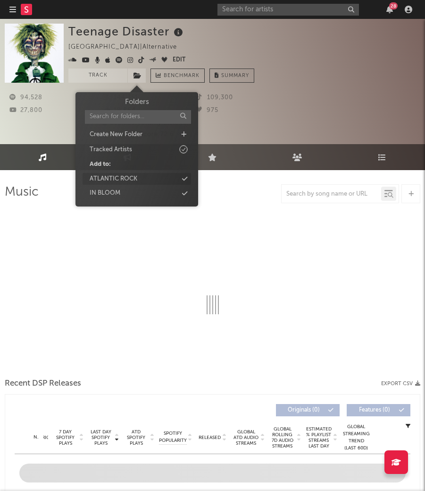
click at [119, 175] on div "ATLANTIC ROCK" at bounding box center [114, 178] width 48 height 9
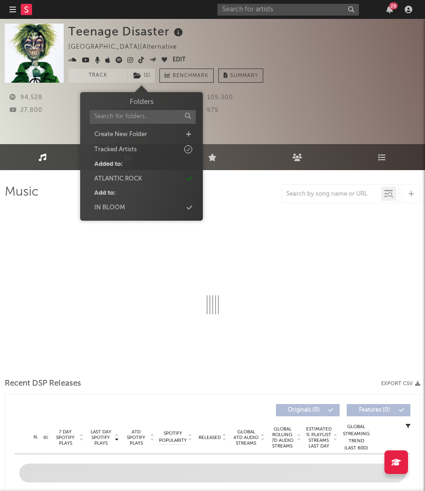
select select "6m"
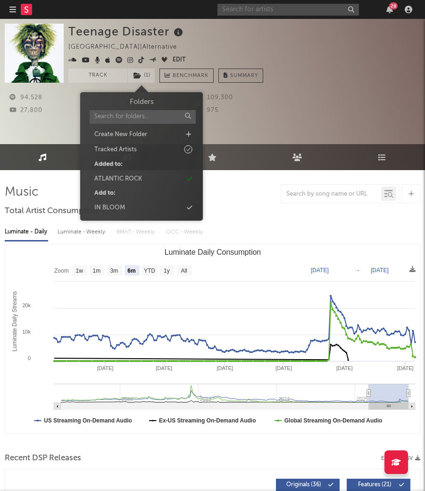
click at [248, 11] on input "text" at bounding box center [289, 10] width 142 height 12
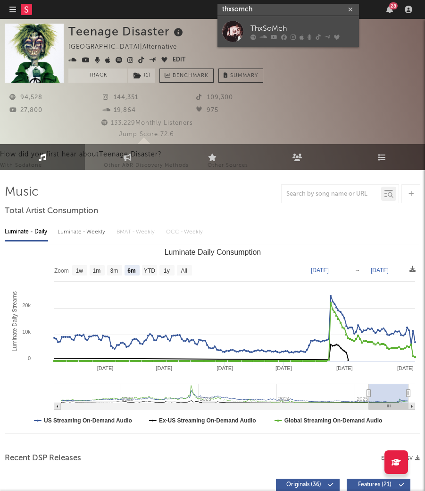
type input "thxsomch"
click at [247, 32] on link "ThxSoMch" at bounding box center [289, 31] width 142 height 31
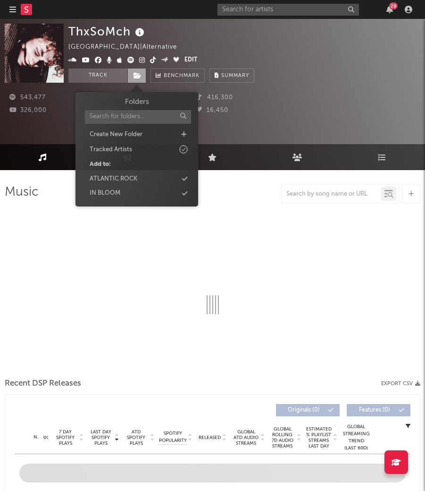
click at [135, 74] on icon at bounding box center [138, 75] width 8 height 7
click at [129, 177] on div "ATLANTIC ROCK" at bounding box center [114, 178] width 48 height 9
select select "6m"
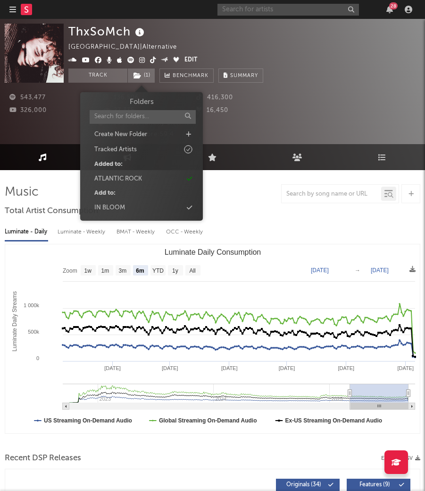
click at [242, 11] on input "text" at bounding box center [289, 10] width 142 height 12
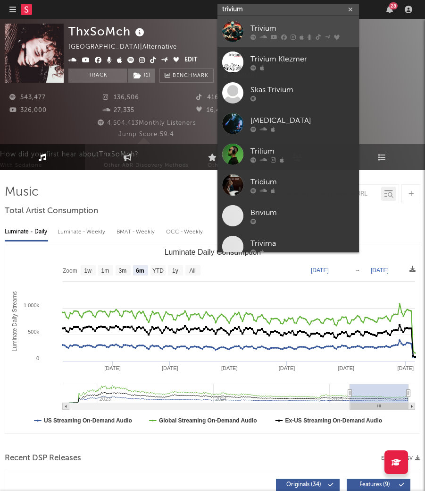
type input "trivium"
click at [233, 39] on div at bounding box center [232, 31] width 21 height 21
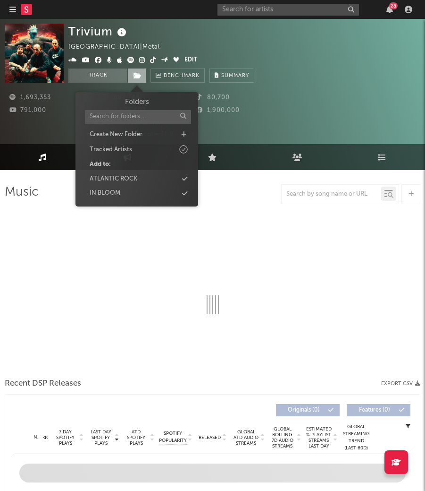
click at [137, 76] on icon at bounding box center [138, 75] width 8 height 7
click at [134, 175] on div "ATLANTIC ROCK" at bounding box center [114, 178] width 48 height 9
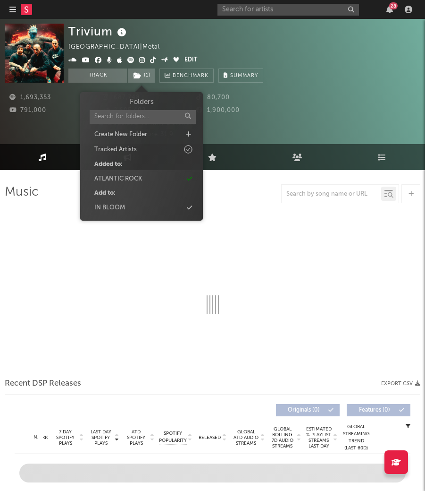
select select "6m"
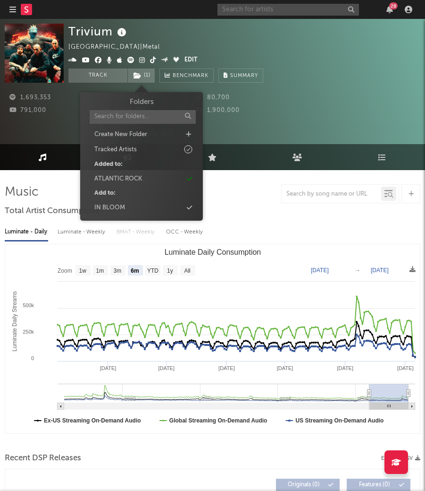
click at [252, 11] on input "text" at bounding box center [289, 10] width 142 height 12
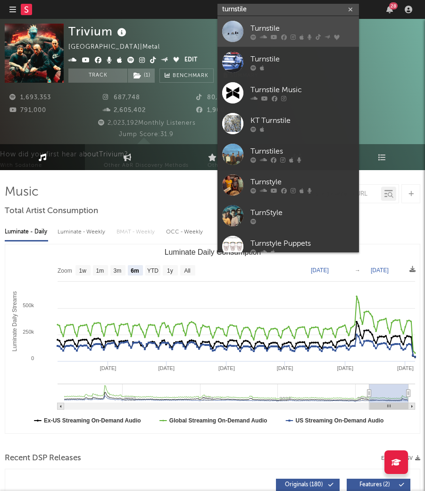
type input "turnstile"
click at [248, 32] on link "Turnstile" at bounding box center [289, 31] width 142 height 31
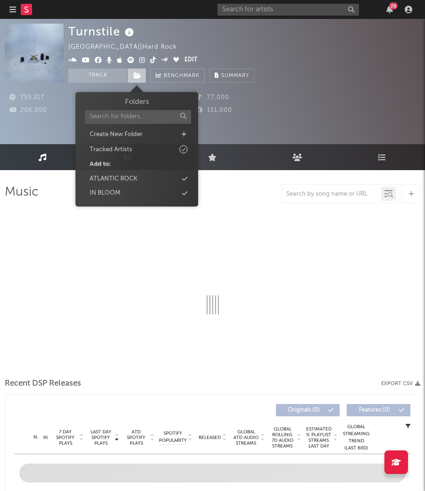
click at [137, 74] on icon at bounding box center [138, 75] width 8 height 7
click at [127, 175] on div "ATLANTIC ROCK" at bounding box center [114, 178] width 48 height 9
select select "6m"
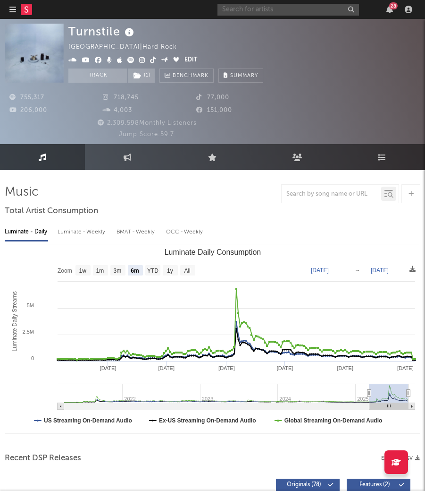
click at [249, 9] on input "text" at bounding box center [289, 10] width 142 height 12
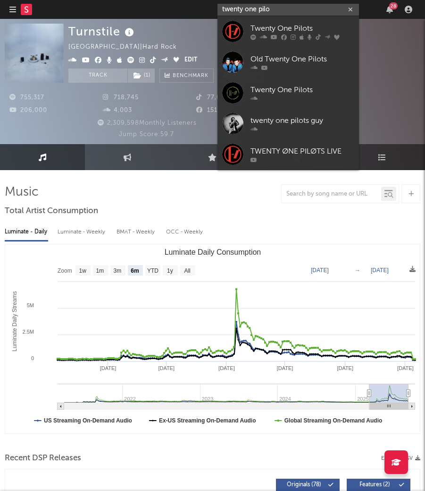
type input "twenty one pill"
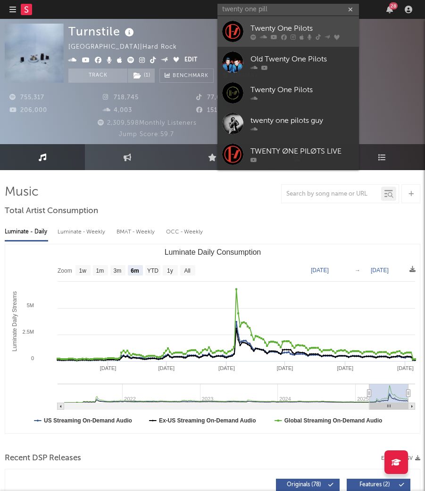
drag, startPoint x: 249, startPoint y: 9, endPoint x: 247, endPoint y: 34, distance: 25.6
click at [247, 34] on link "Twenty One Pilots" at bounding box center [289, 31] width 142 height 31
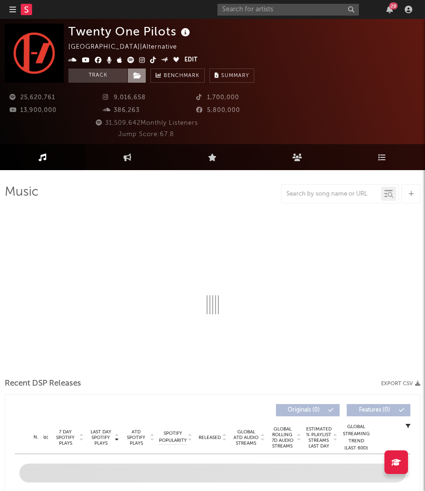
click at [139, 74] on icon at bounding box center [138, 75] width 8 height 7
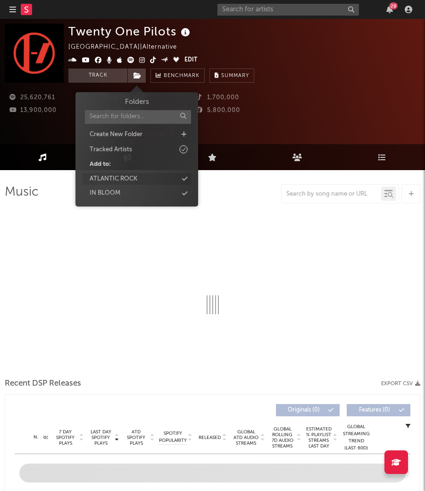
click at [127, 173] on div "ATLANTIC ROCK" at bounding box center [137, 179] width 109 height 12
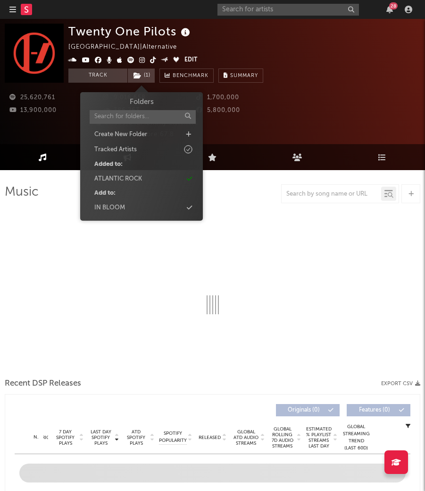
select select "6m"
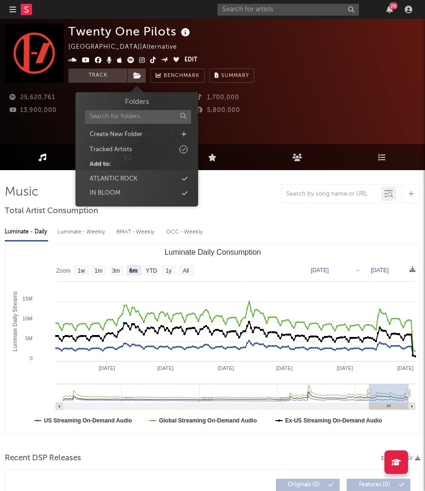
click at [291, 105] on div "25,620,761 9,016,658 1,700,000 13,900,000 386,263 5,800,000 31,509,642 Monthly …" at bounding box center [213, 111] width 416 height 57
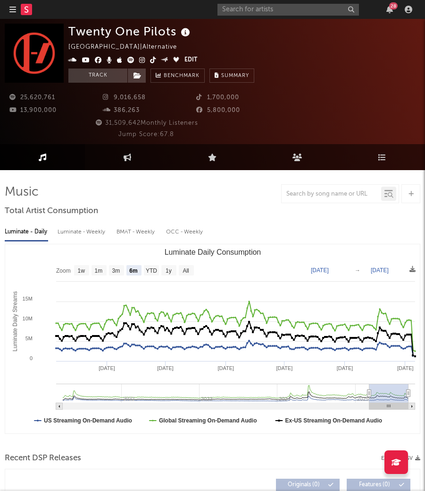
click at [29, 11] on rect at bounding box center [26, 9] width 11 height 11
